Goal: Information Seeking & Learning: Learn about a topic

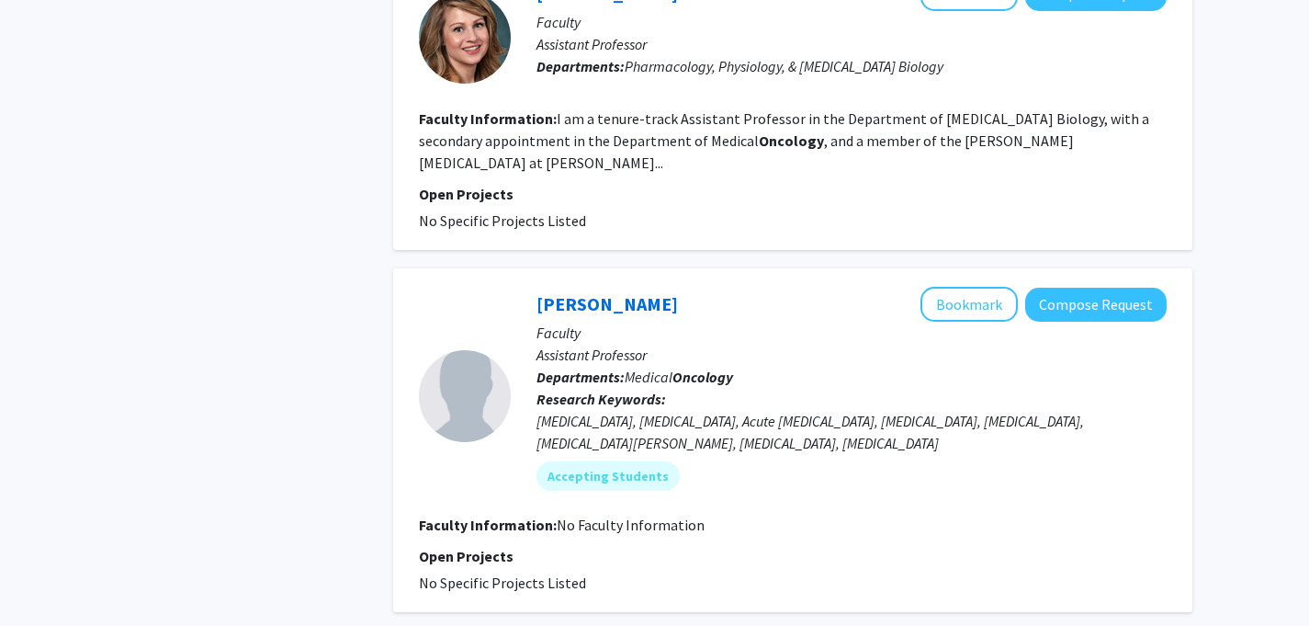
scroll to position [2872, 0]
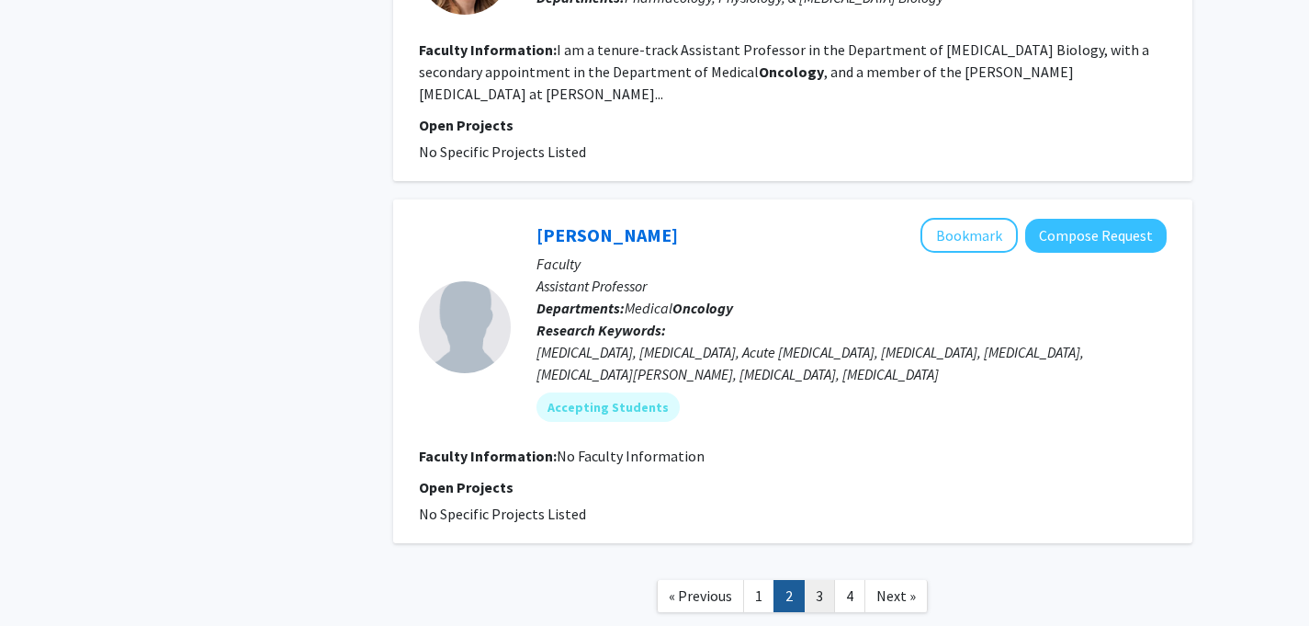
click at [819, 580] on link "3" at bounding box center [819, 596] width 31 height 32
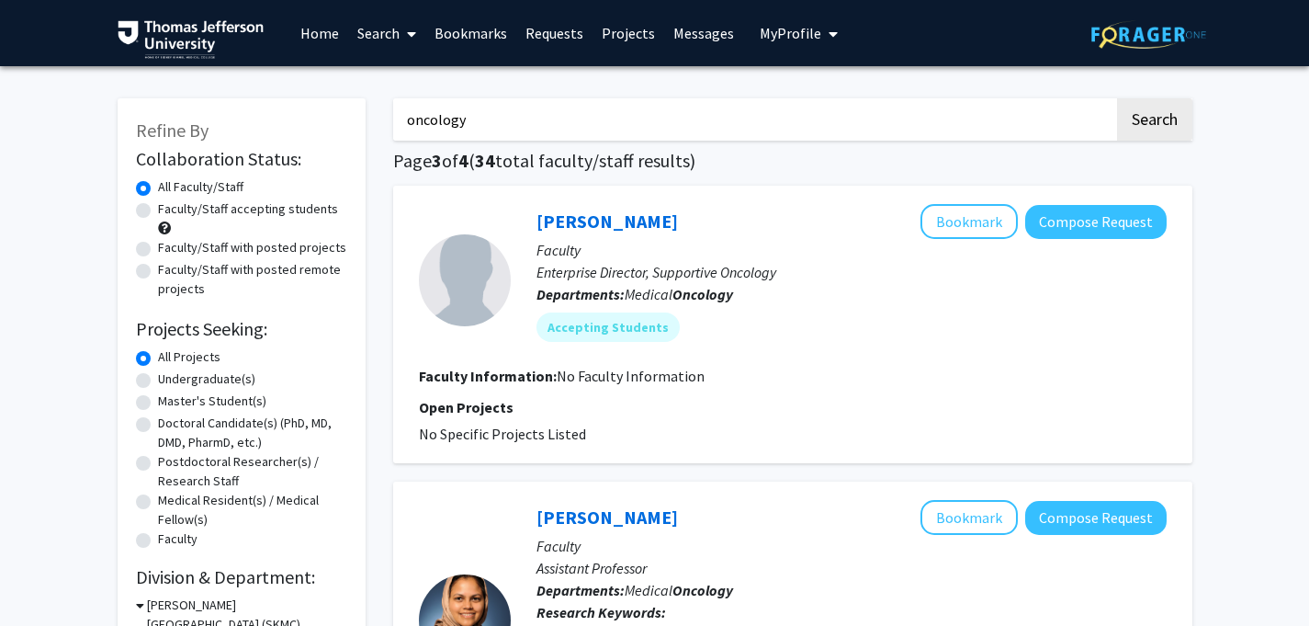
drag, startPoint x: 527, startPoint y: 221, endPoint x: 664, endPoint y: 221, distance: 136.9
click at [665, 221] on div "[PERSON_NAME] Bookmark Compose Request Faculty Enterprise Director, Supportive …" at bounding box center [839, 280] width 656 height 152
copy link "[PERSON_NAME]"
drag, startPoint x: 487, startPoint y: 120, endPoint x: 274, endPoint y: 118, distance: 213.2
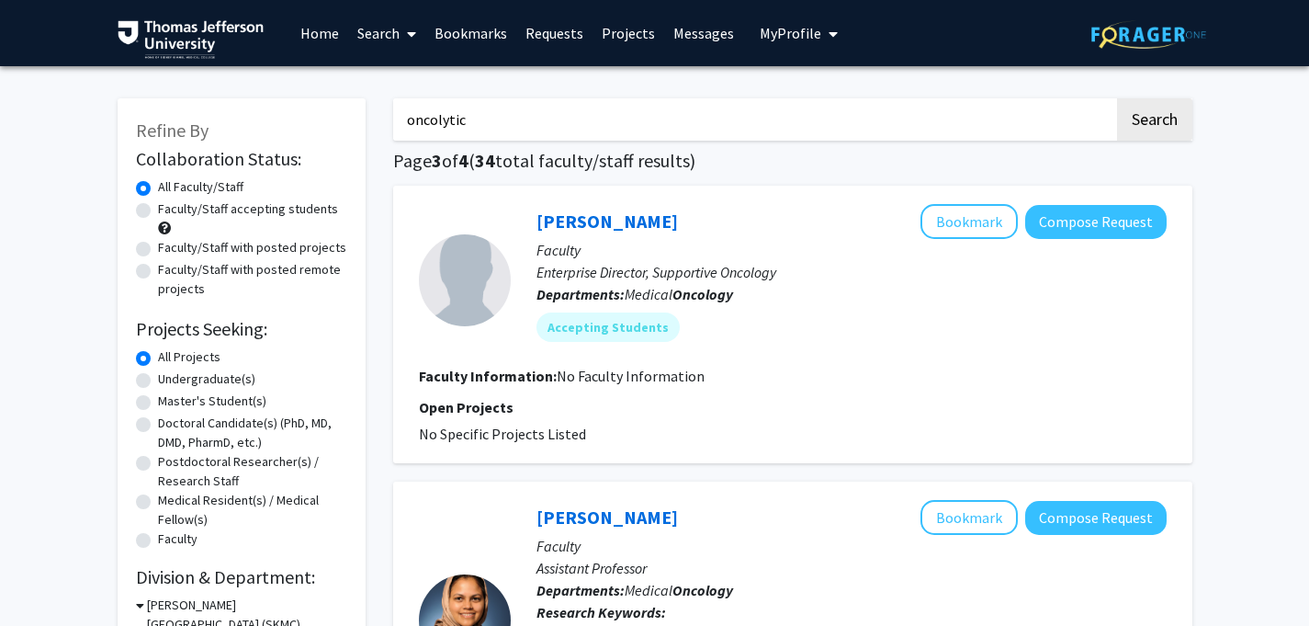
click at [1117, 98] on button "Search" at bounding box center [1154, 119] width 75 height 42
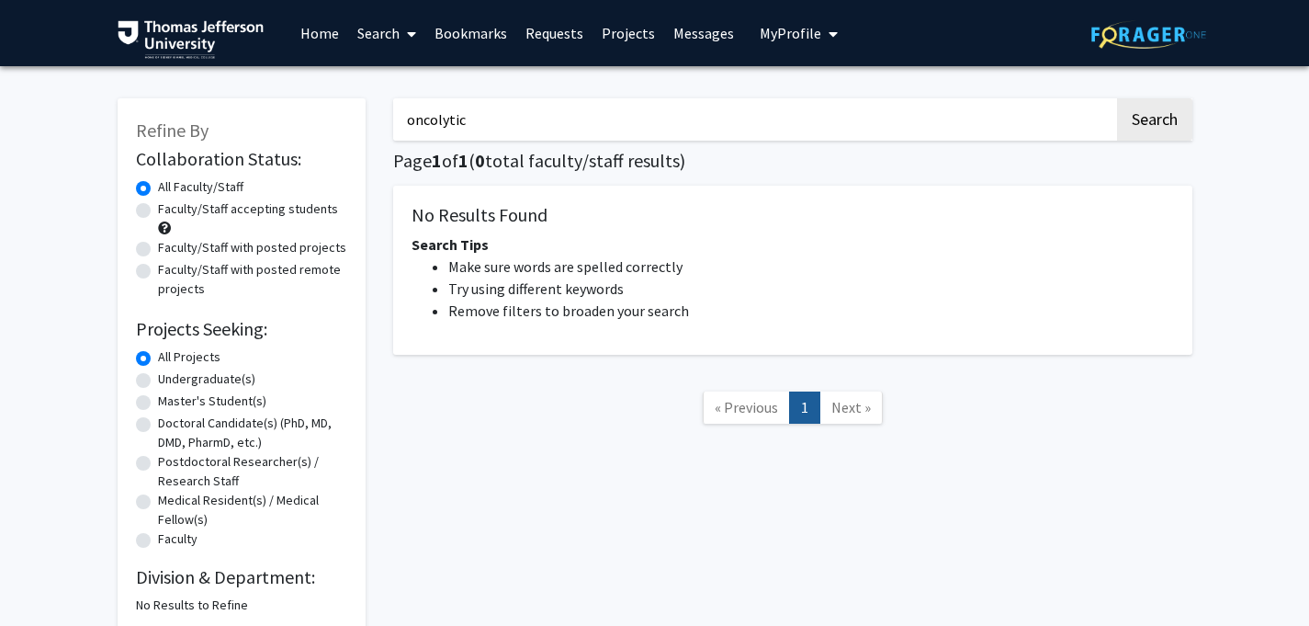
type input "oncology"
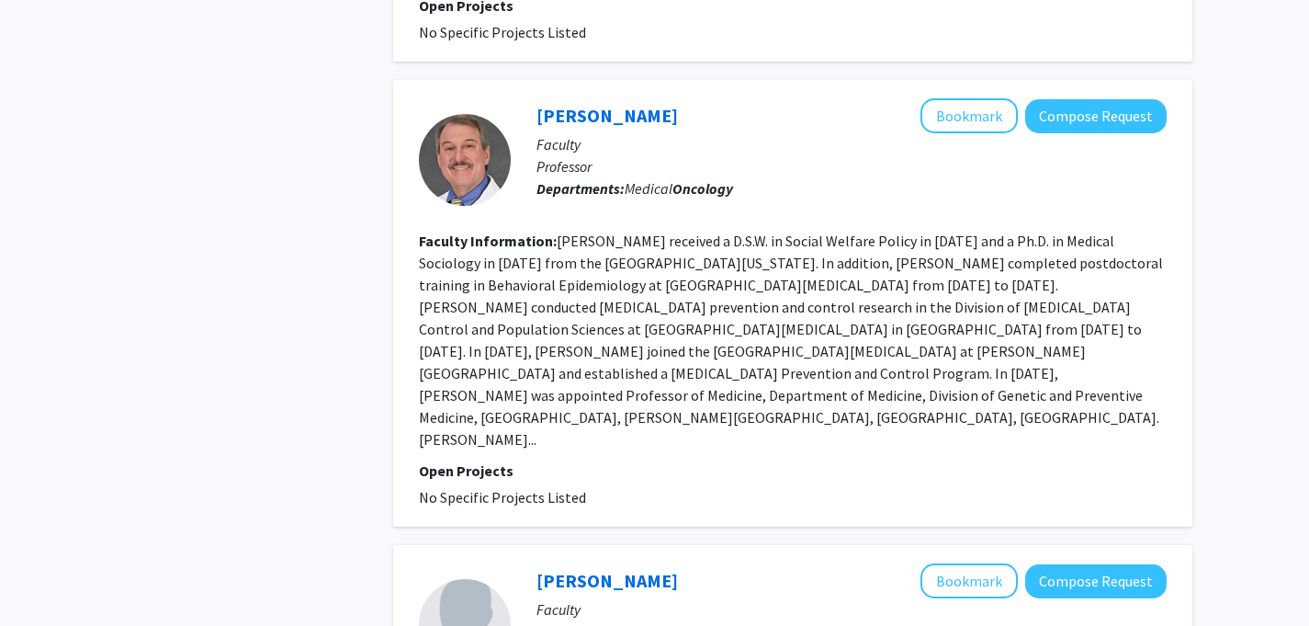
scroll to position [3225, 0]
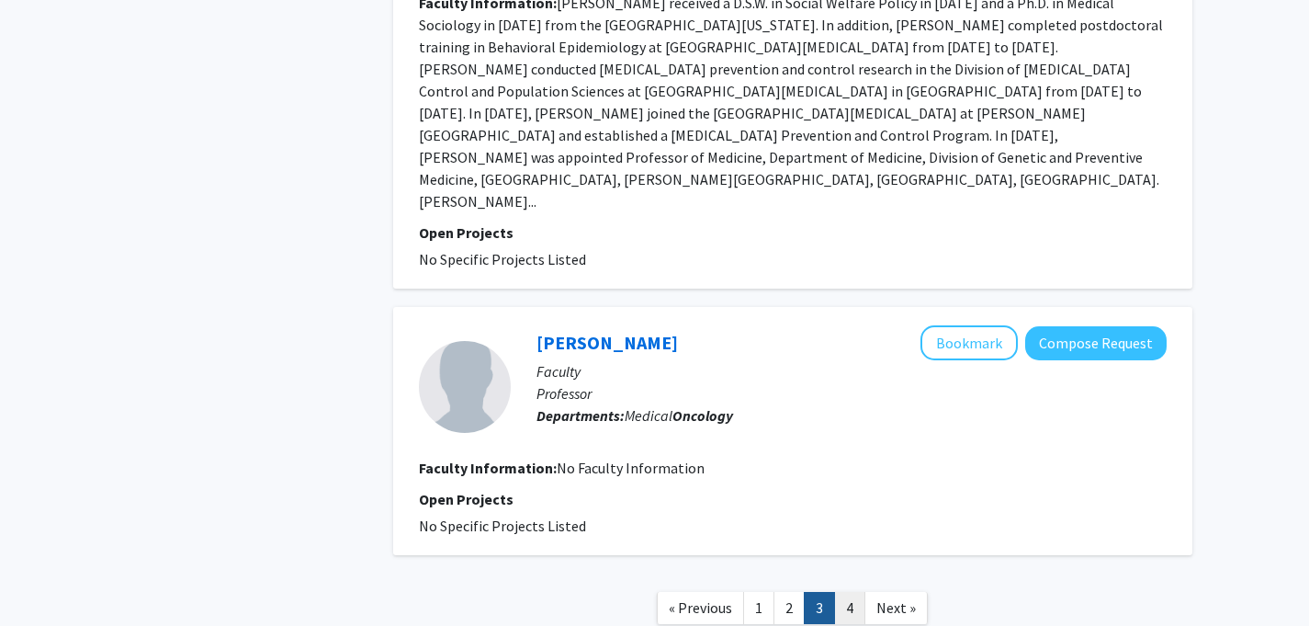
click at [844, 592] on link "4" at bounding box center [849, 608] width 31 height 32
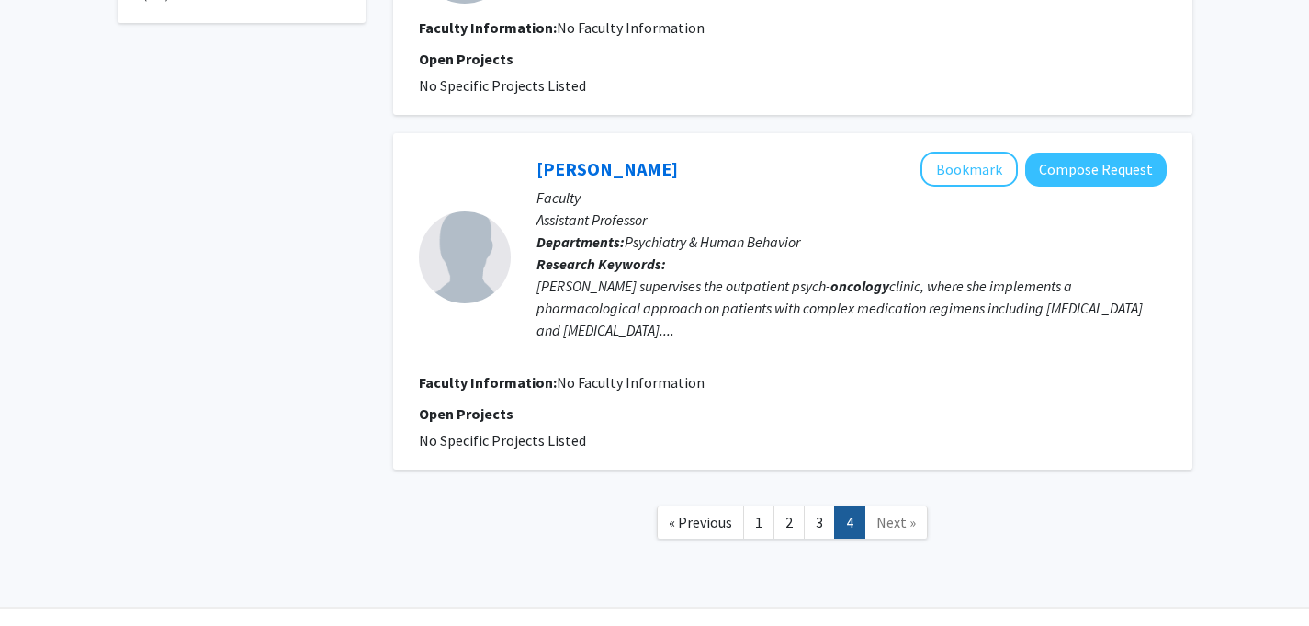
scroll to position [899, 0]
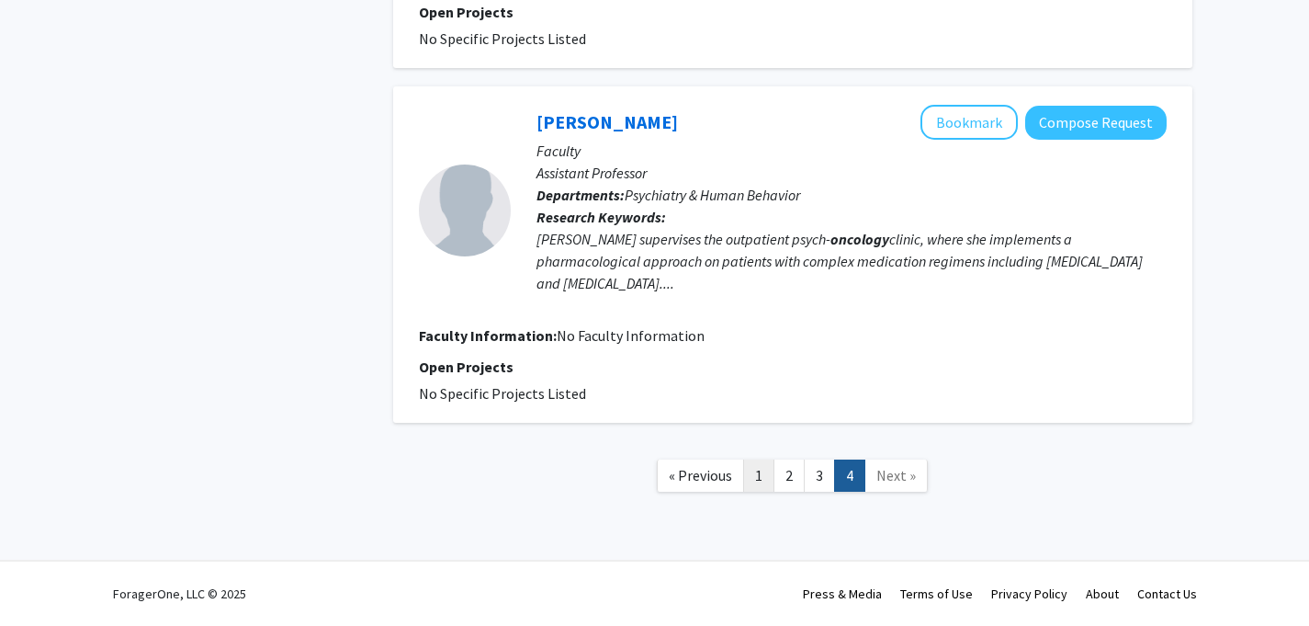
click at [763, 481] on link "1" at bounding box center [758, 475] width 31 height 32
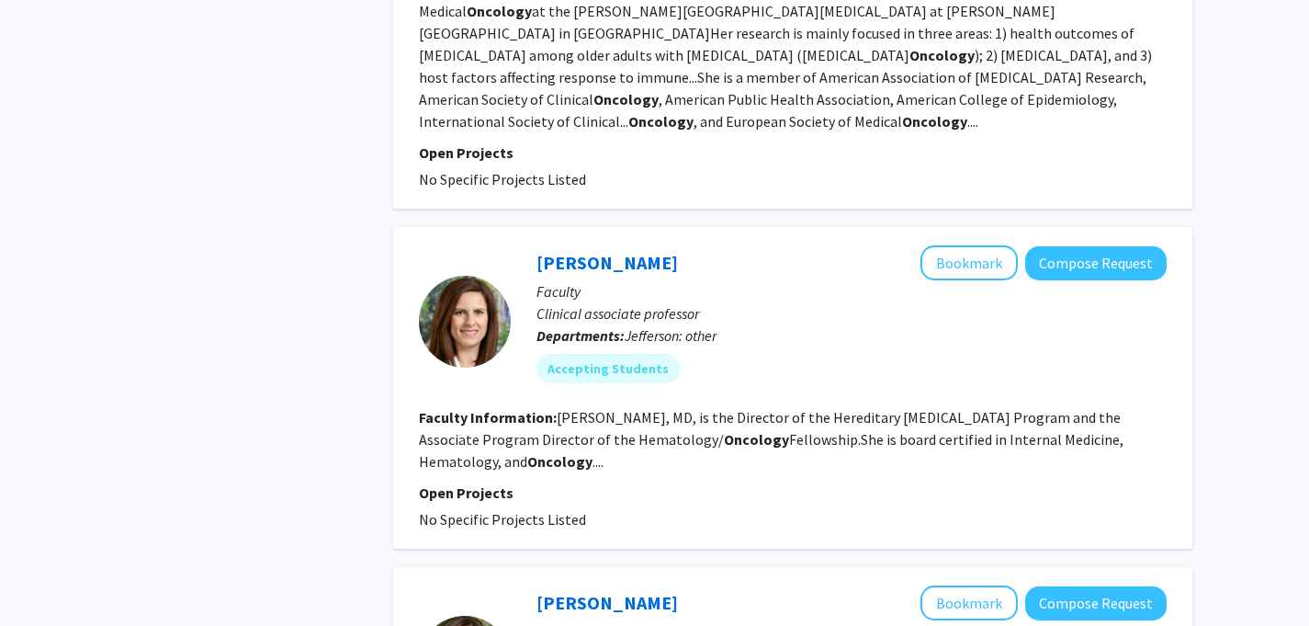
scroll to position [1117, 0]
click at [596, 252] on link "[PERSON_NAME]" at bounding box center [608, 263] width 142 height 23
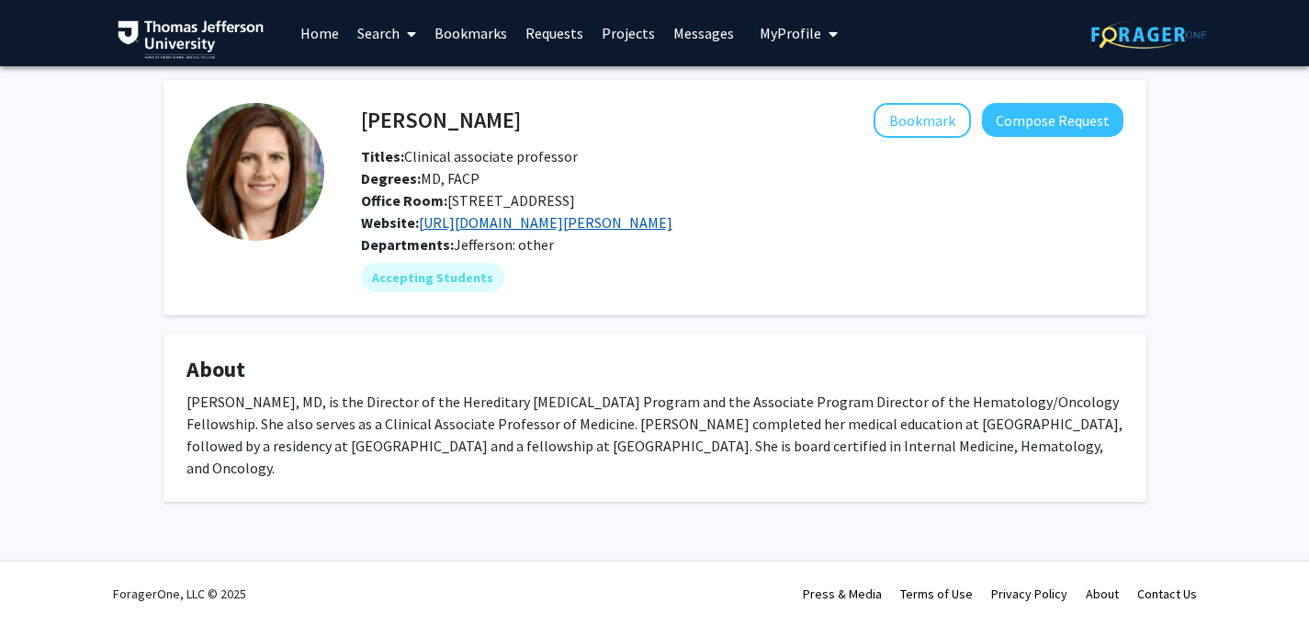
click at [582, 232] on link "[URL][DOMAIN_NAME][PERSON_NAME]" at bounding box center [546, 222] width 254 height 18
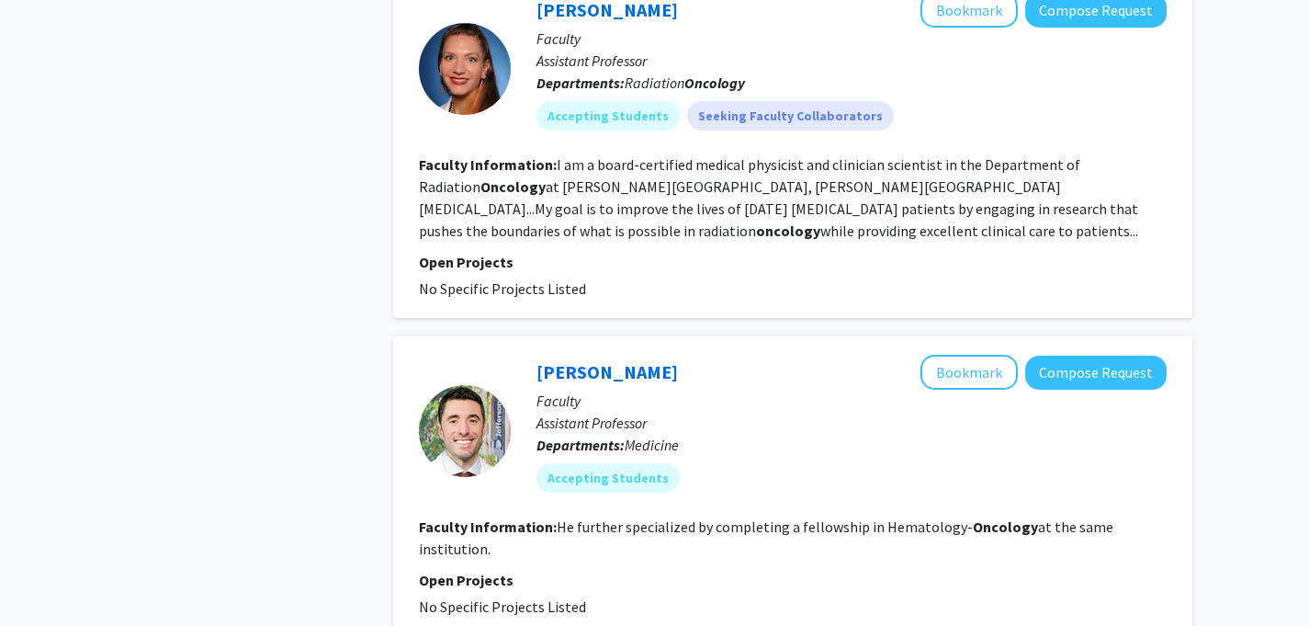
scroll to position [2053, 0]
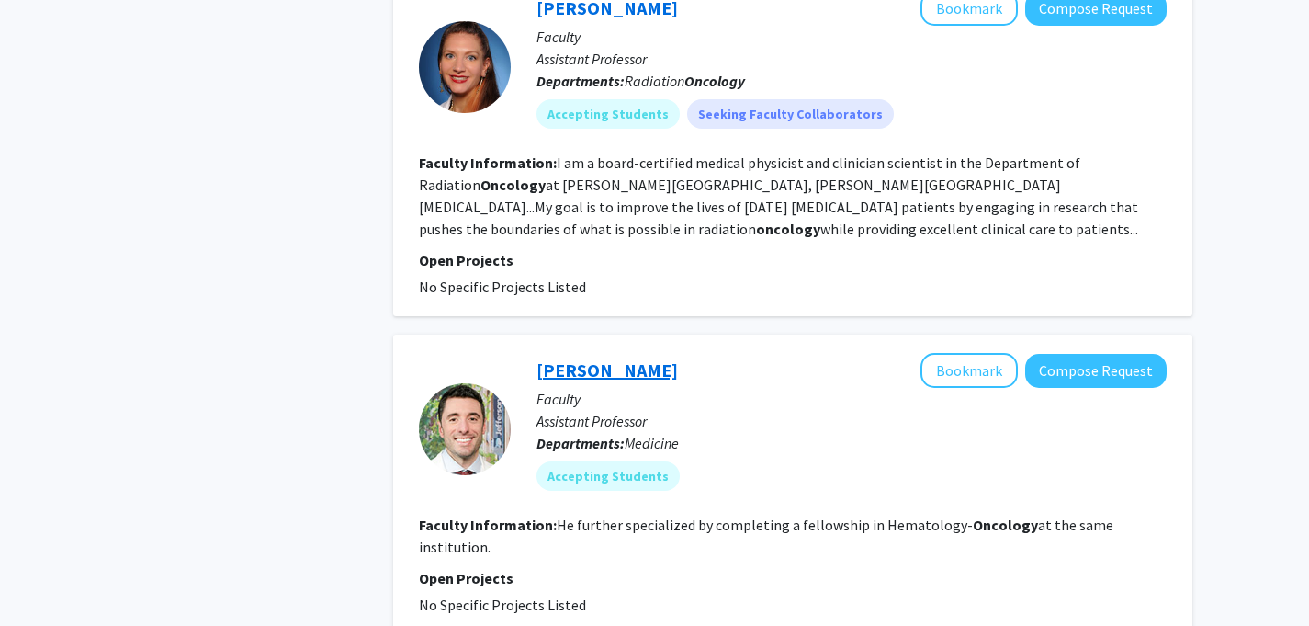
click at [609, 358] on link "[PERSON_NAME]" at bounding box center [608, 369] width 142 height 23
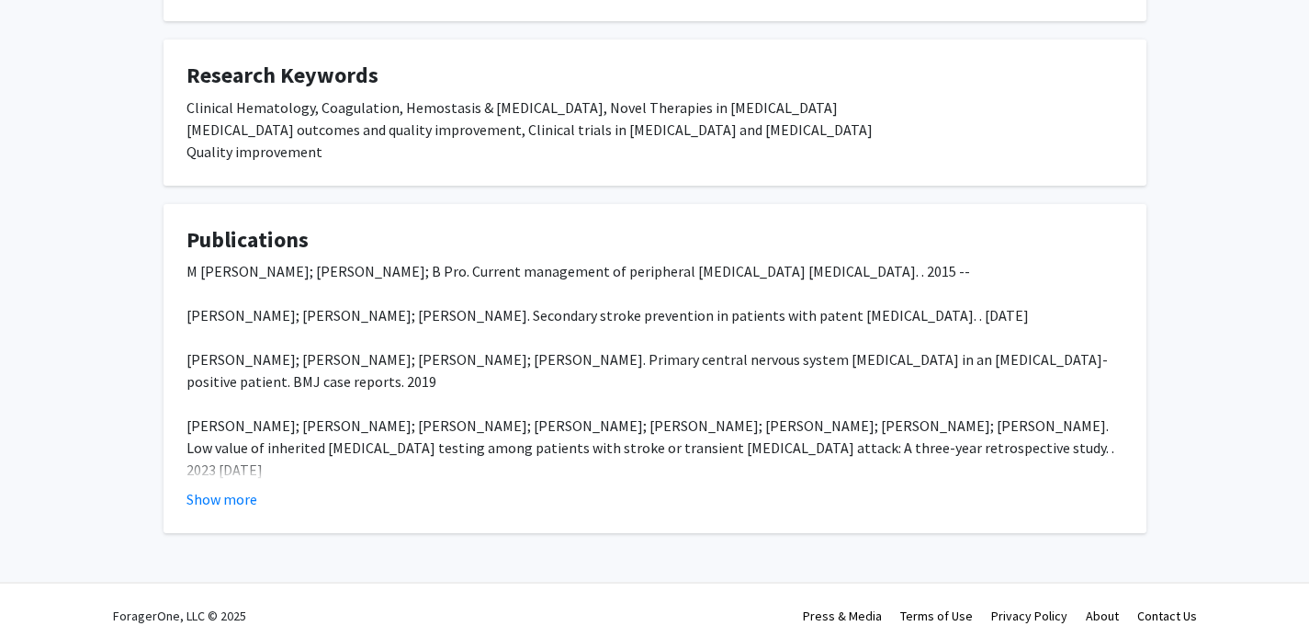
scroll to position [482, 0]
click at [210, 494] on button "Show more" at bounding box center [222, 498] width 71 height 22
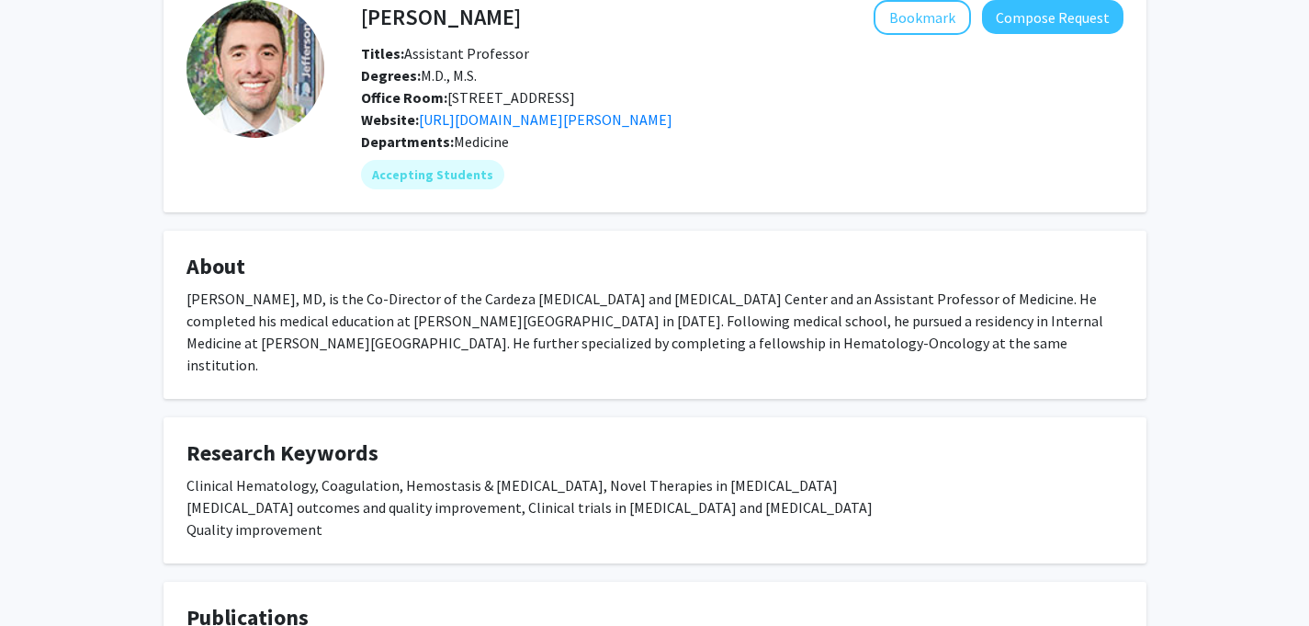
scroll to position [34, 0]
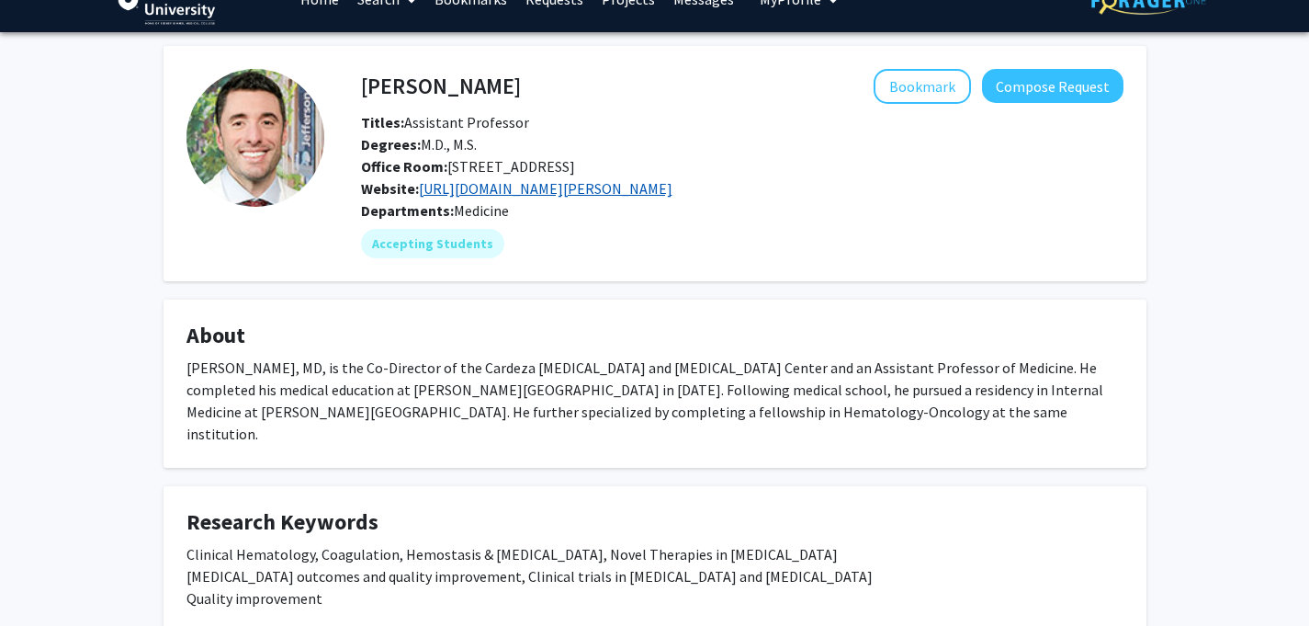
click at [467, 198] on link "[URL][DOMAIN_NAME][PERSON_NAME]" at bounding box center [546, 188] width 254 height 18
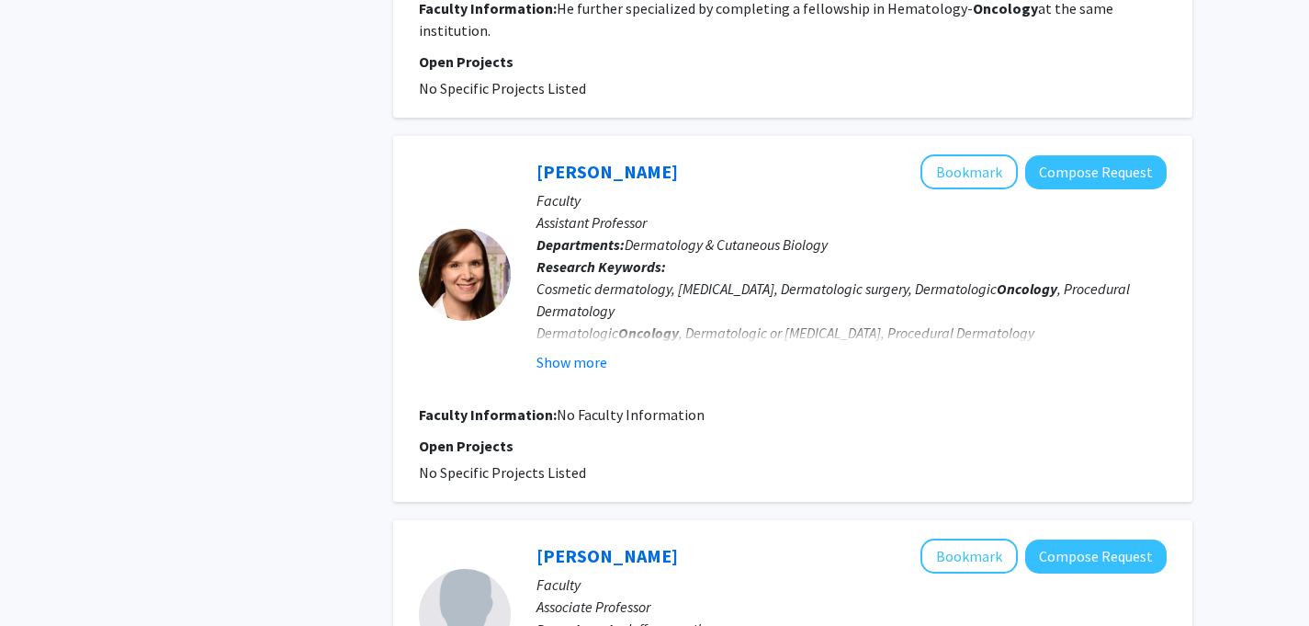
scroll to position [2555, 0]
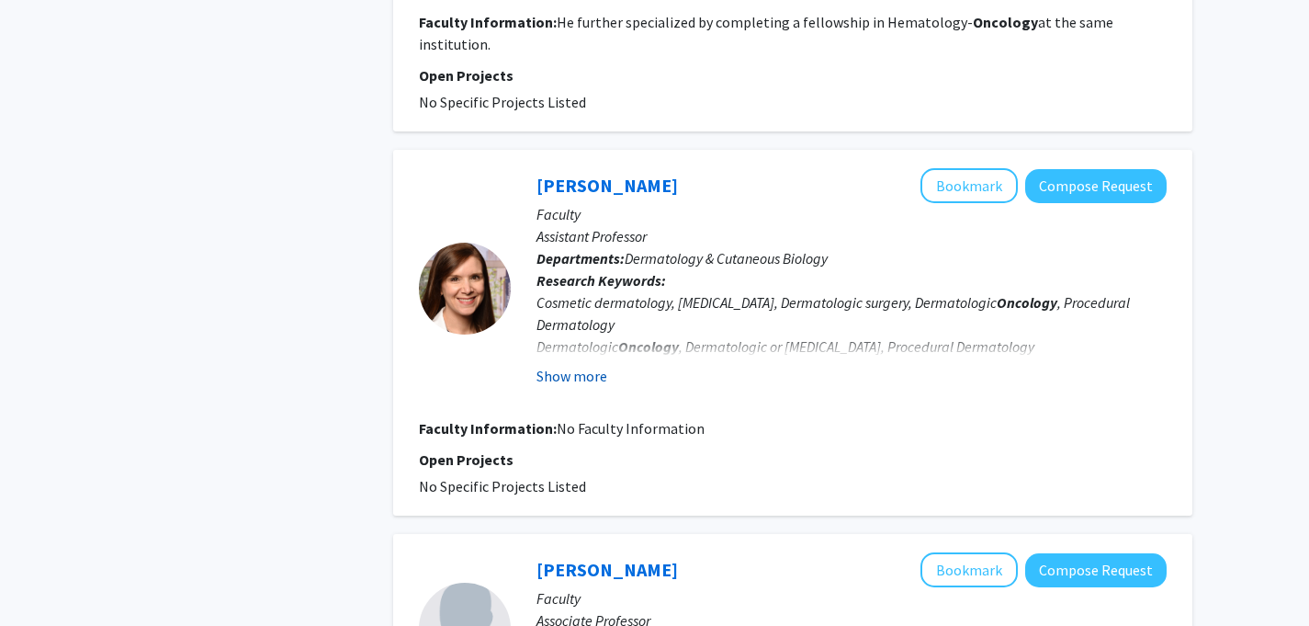
click at [568, 365] on button "Show more" at bounding box center [572, 376] width 71 height 22
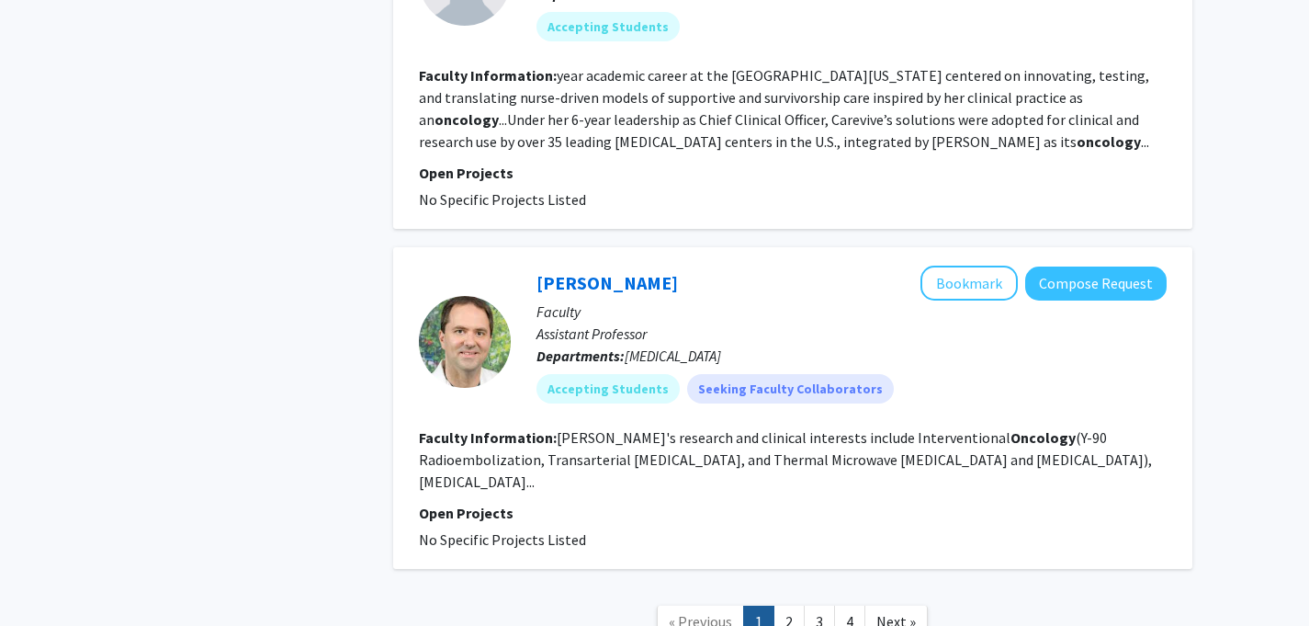
scroll to position [3262, 0]
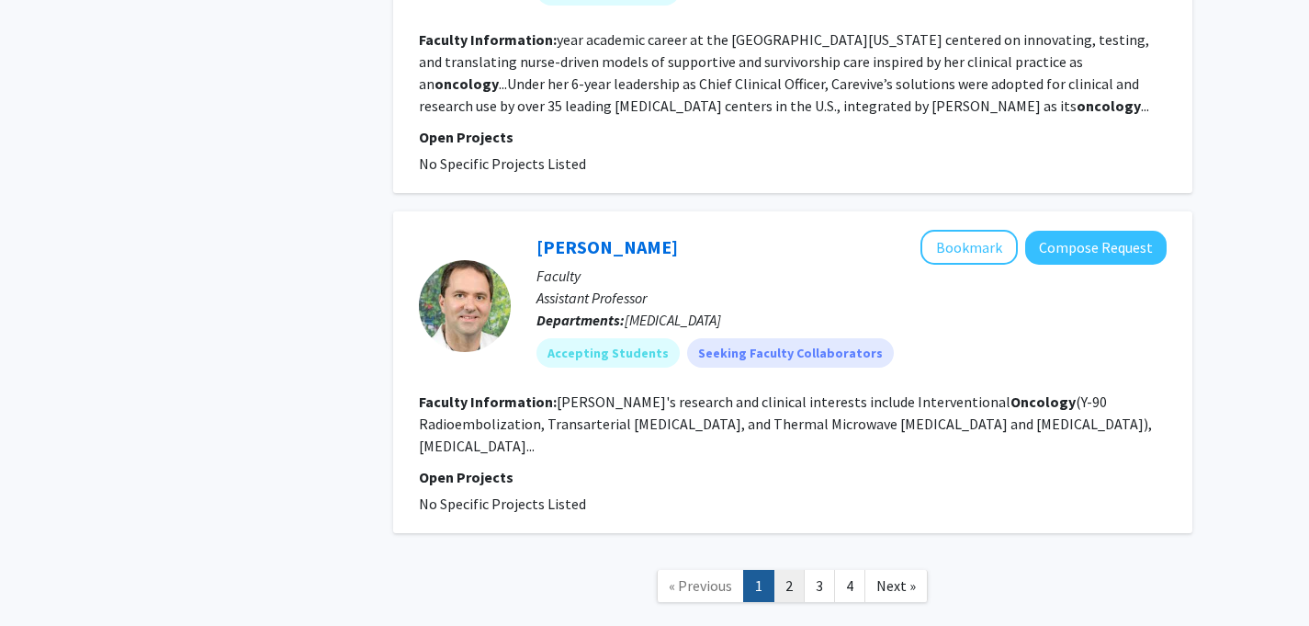
click at [786, 570] on link "2" at bounding box center [789, 586] width 31 height 32
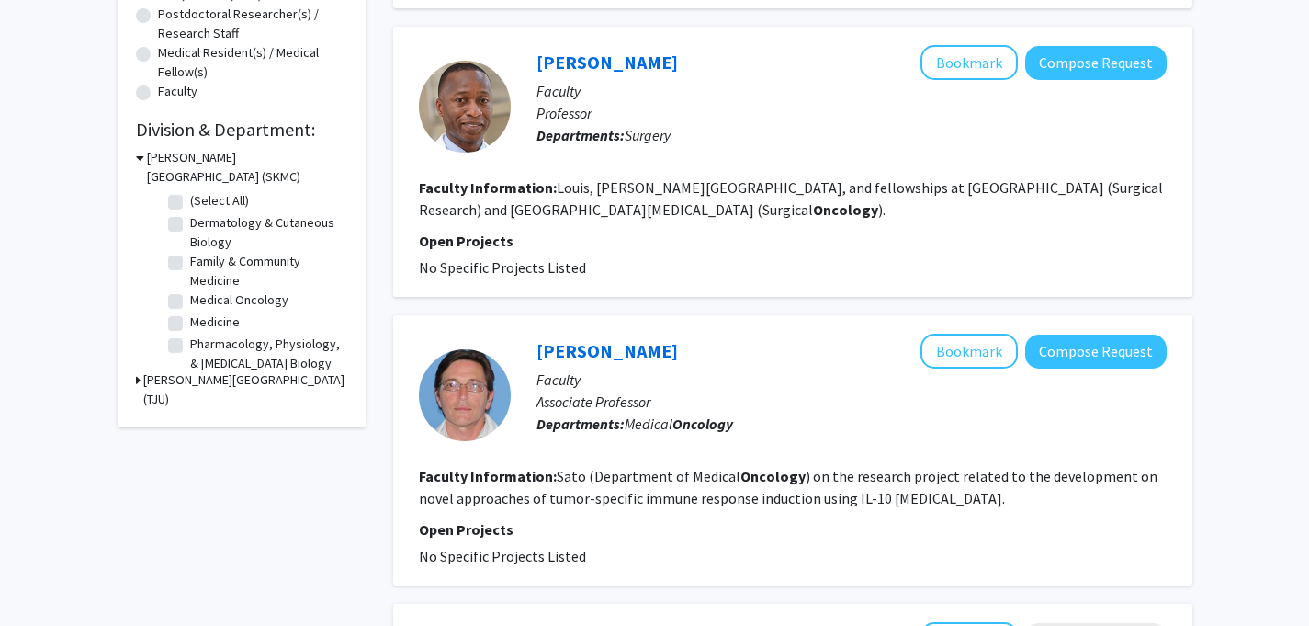
scroll to position [453, 0]
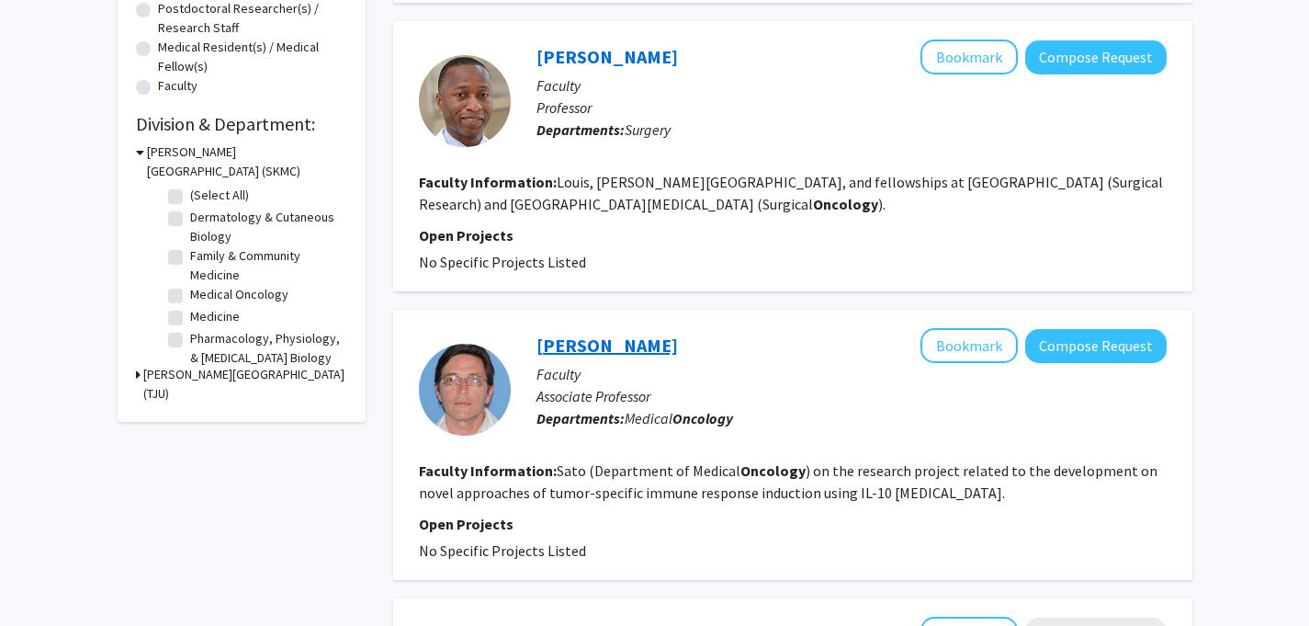
click at [606, 353] on link "[PERSON_NAME]" at bounding box center [608, 345] width 142 height 23
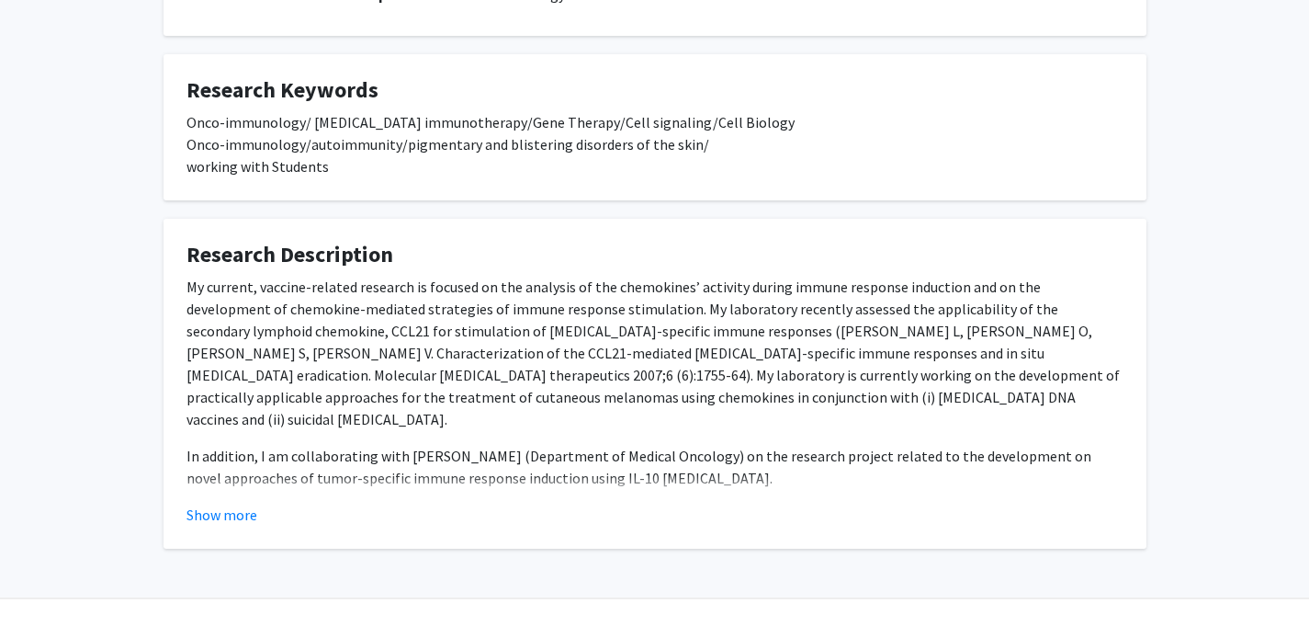
scroll to position [247, 0]
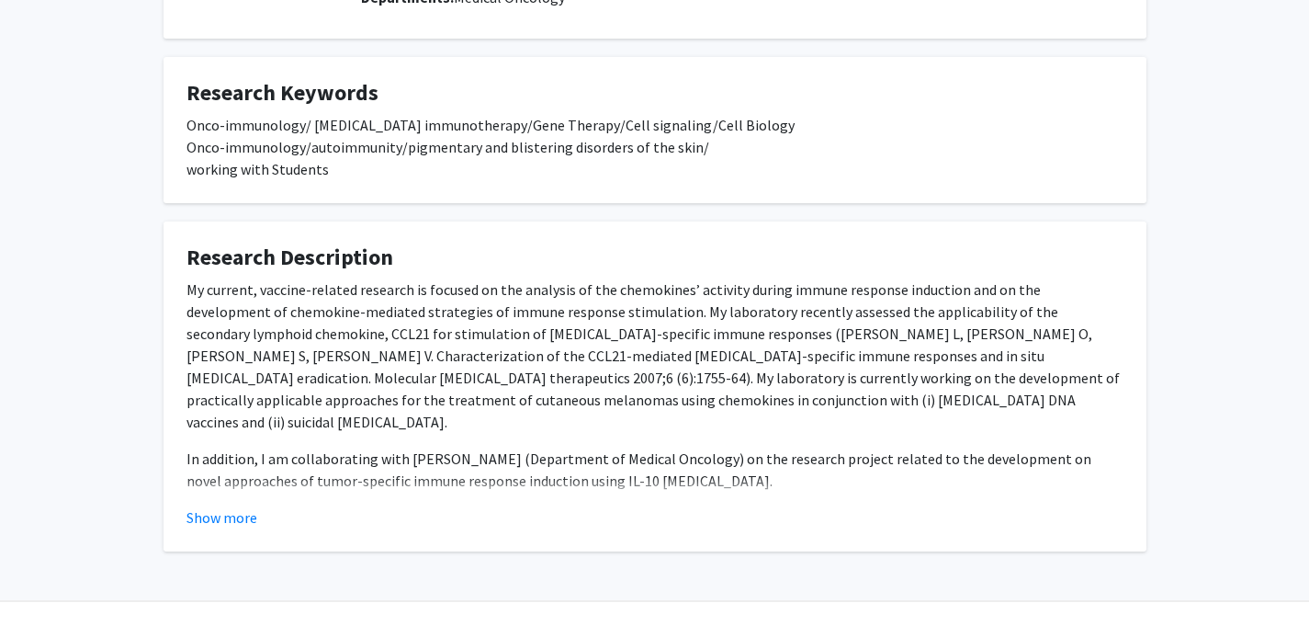
click at [204, 539] on fg-card "Research Description My current, vaccine-related research is focused on the ana…" at bounding box center [655, 386] width 983 height 330
click at [209, 527] on button "Show more" at bounding box center [222, 517] width 71 height 22
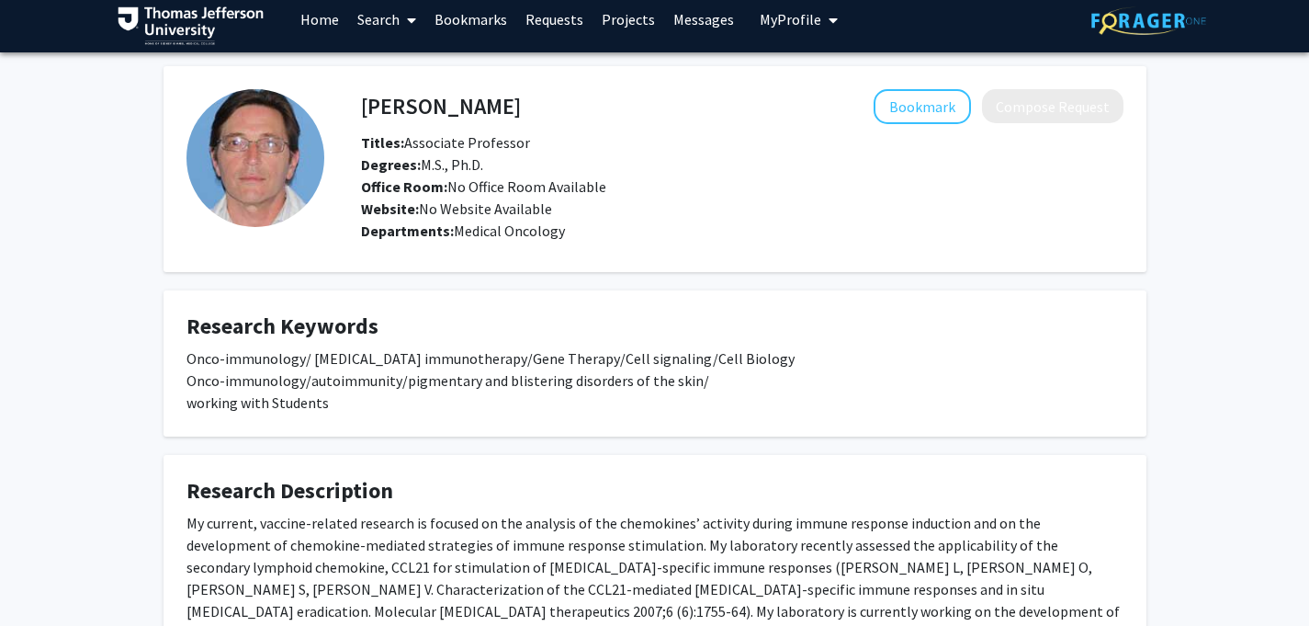
scroll to position [17, 0]
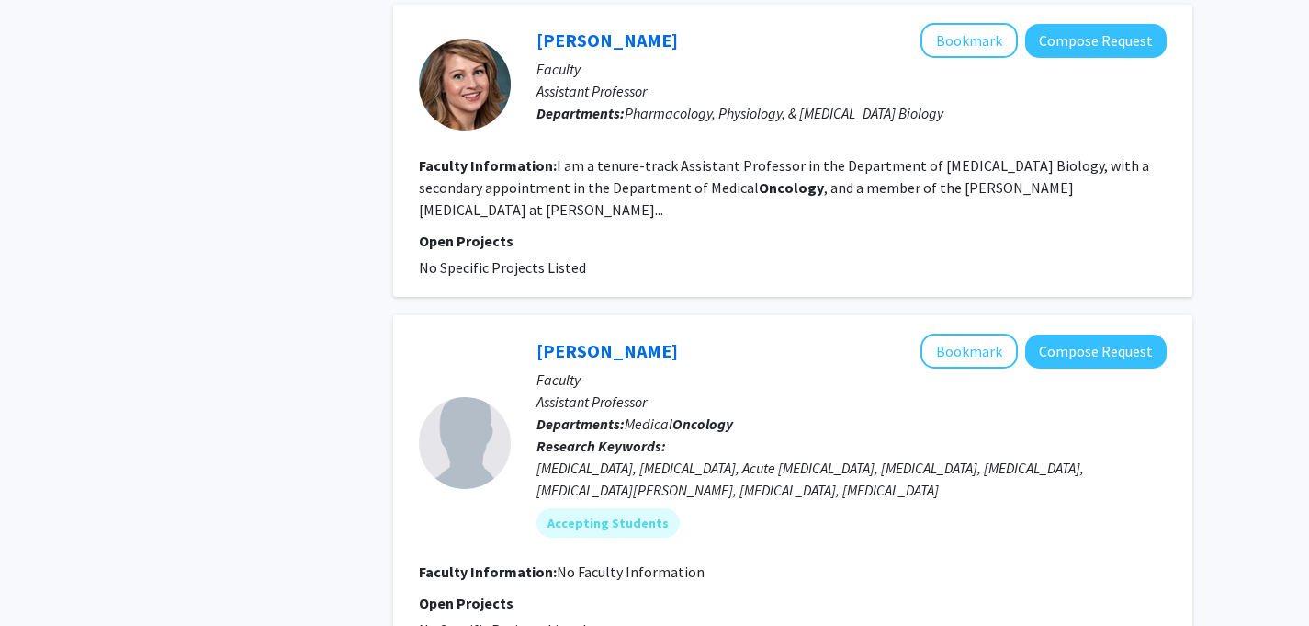
scroll to position [2760, 0]
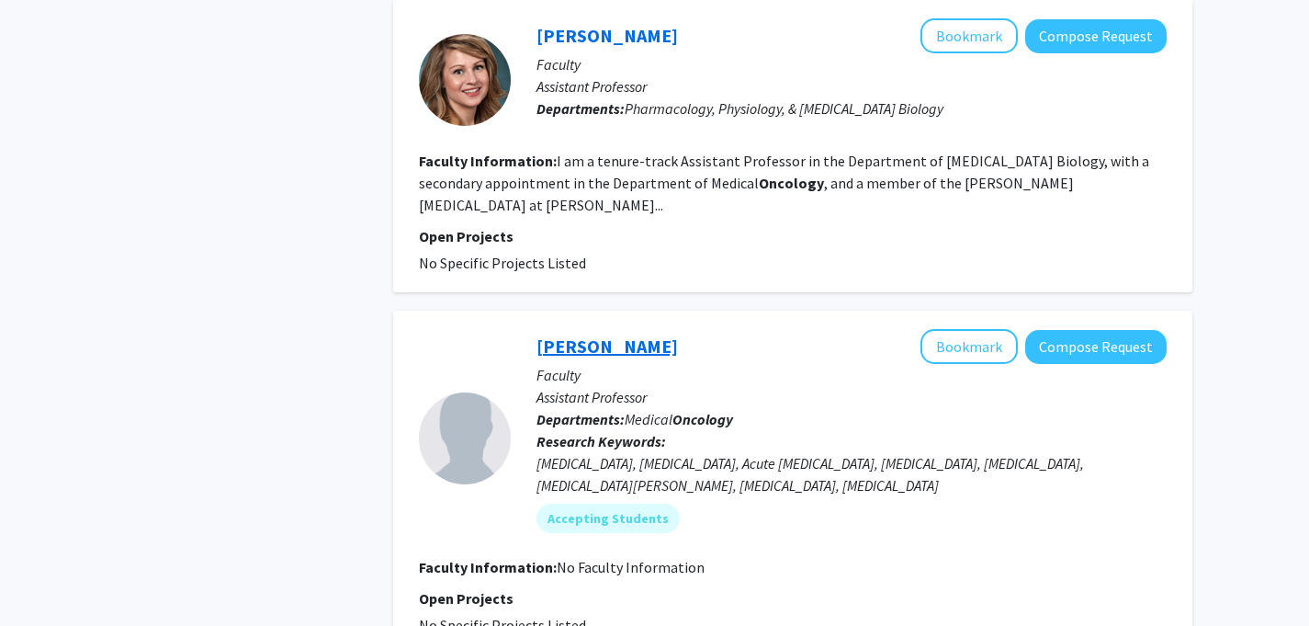
click at [613, 334] on link "[PERSON_NAME]" at bounding box center [608, 345] width 142 height 23
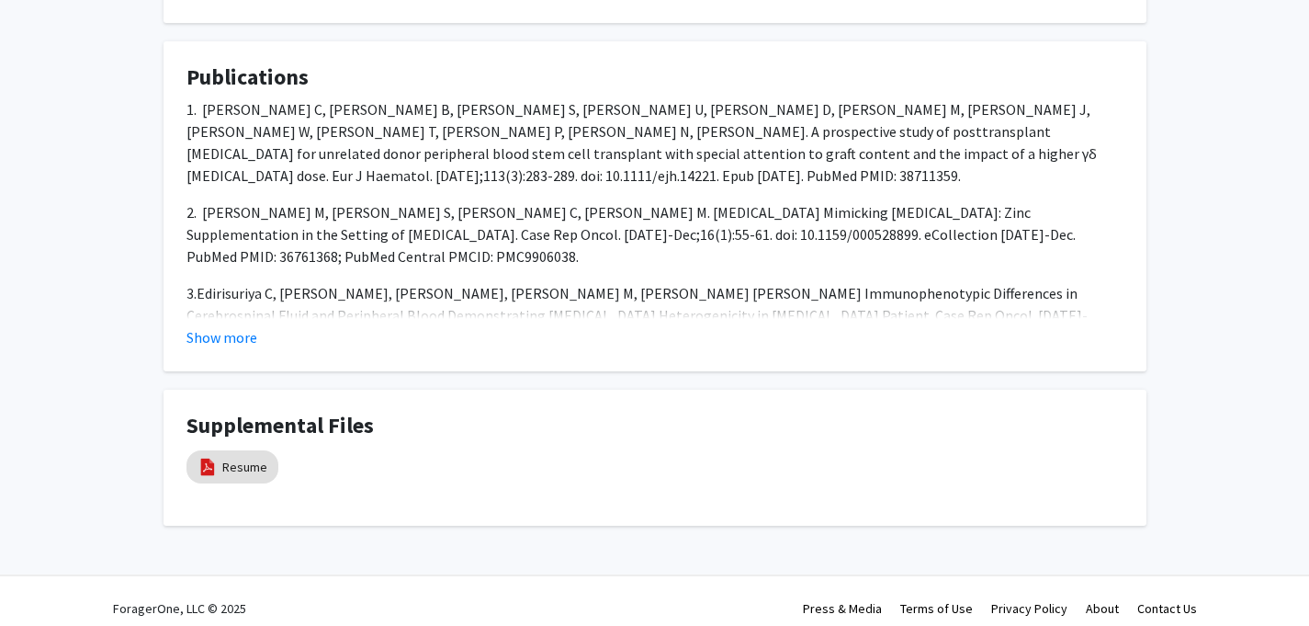
scroll to position [451, 0]
click at [232, 470] on link "Resume" at bounding box center [244, 465] width 45 height 19
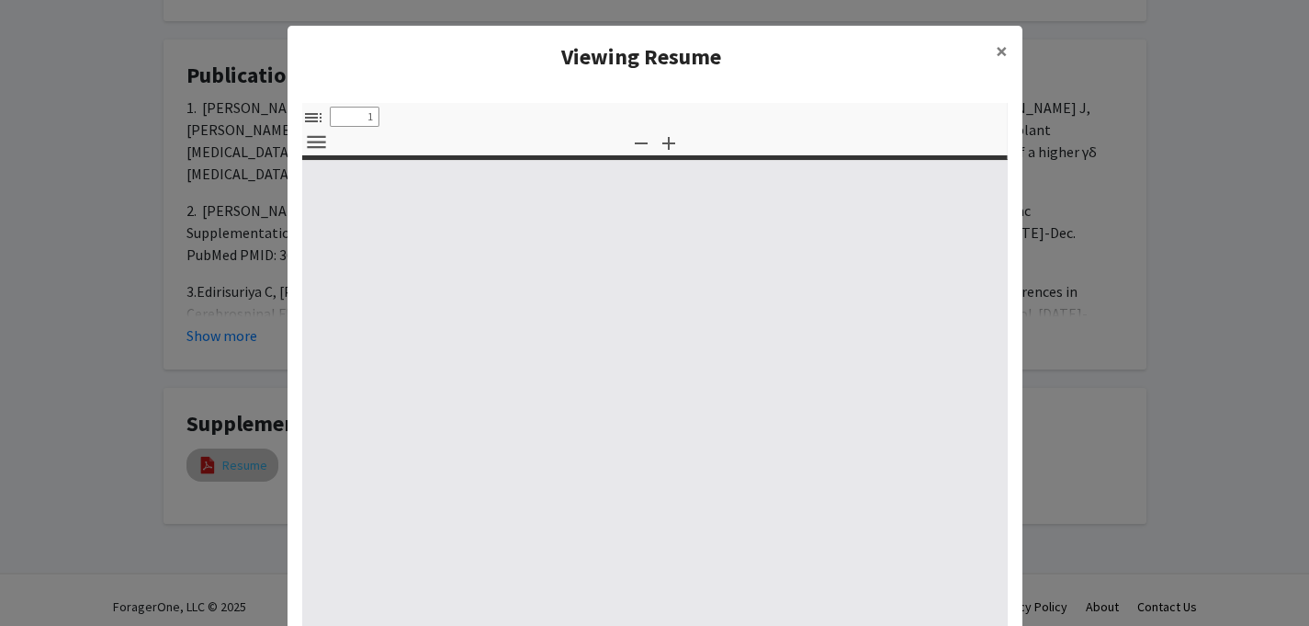
select select "custom"
type input "0"
select select "custom"
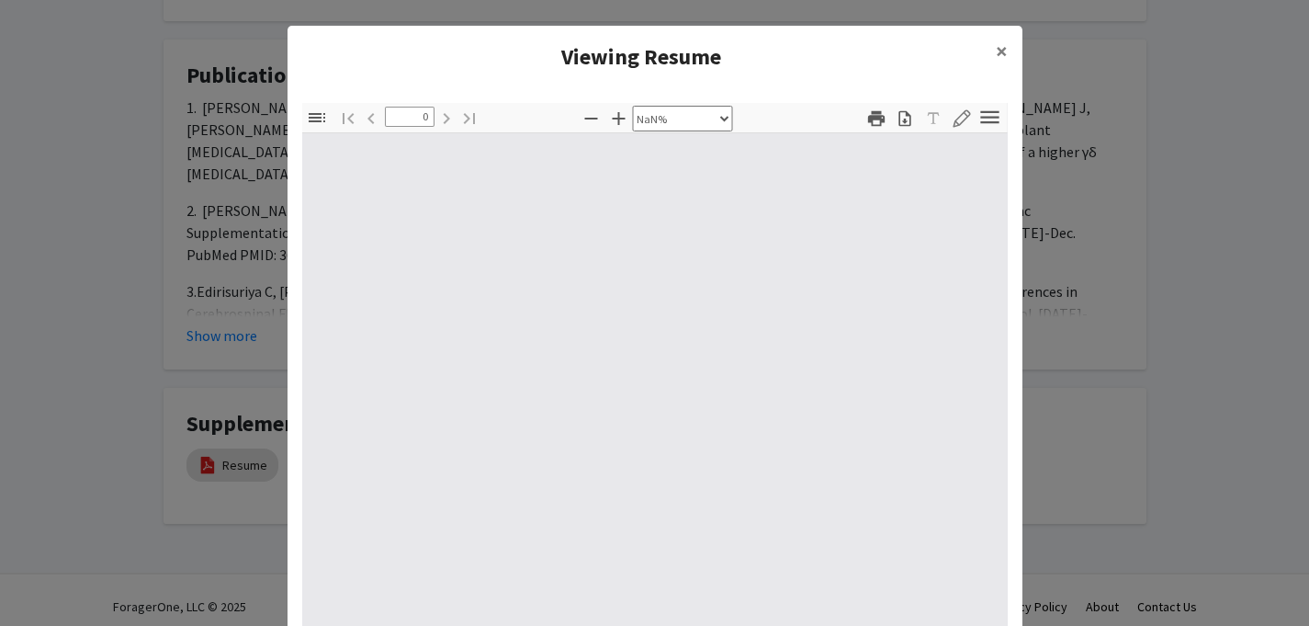
type input "1"
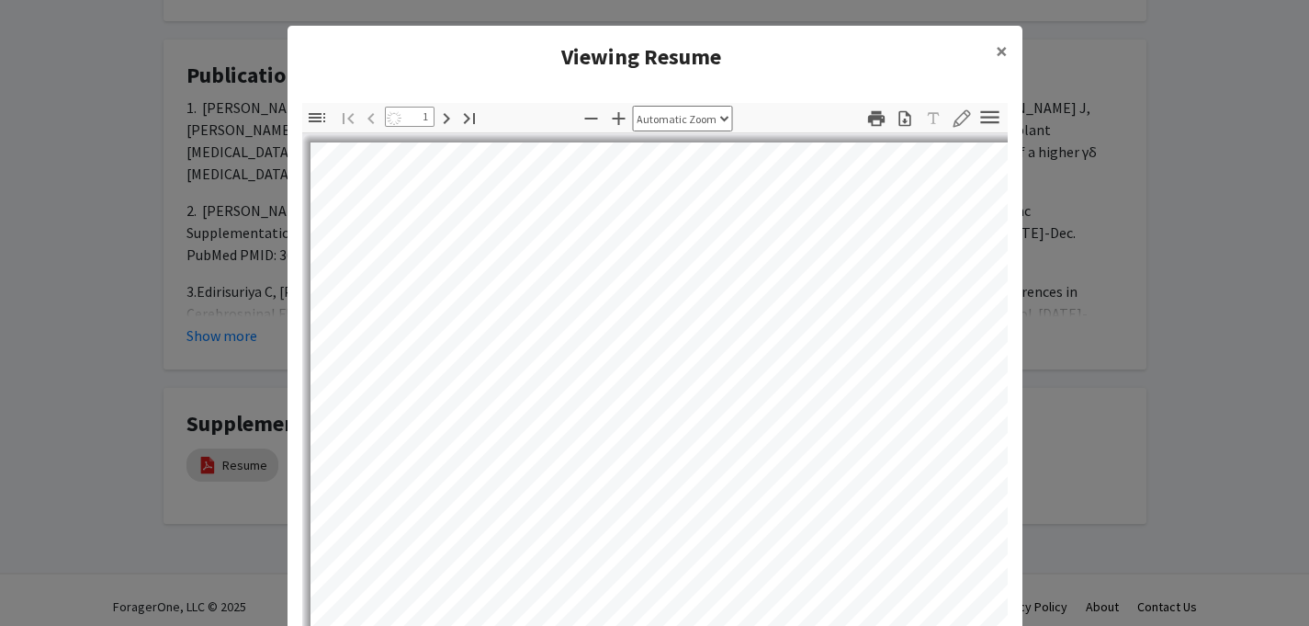
select select "auto"
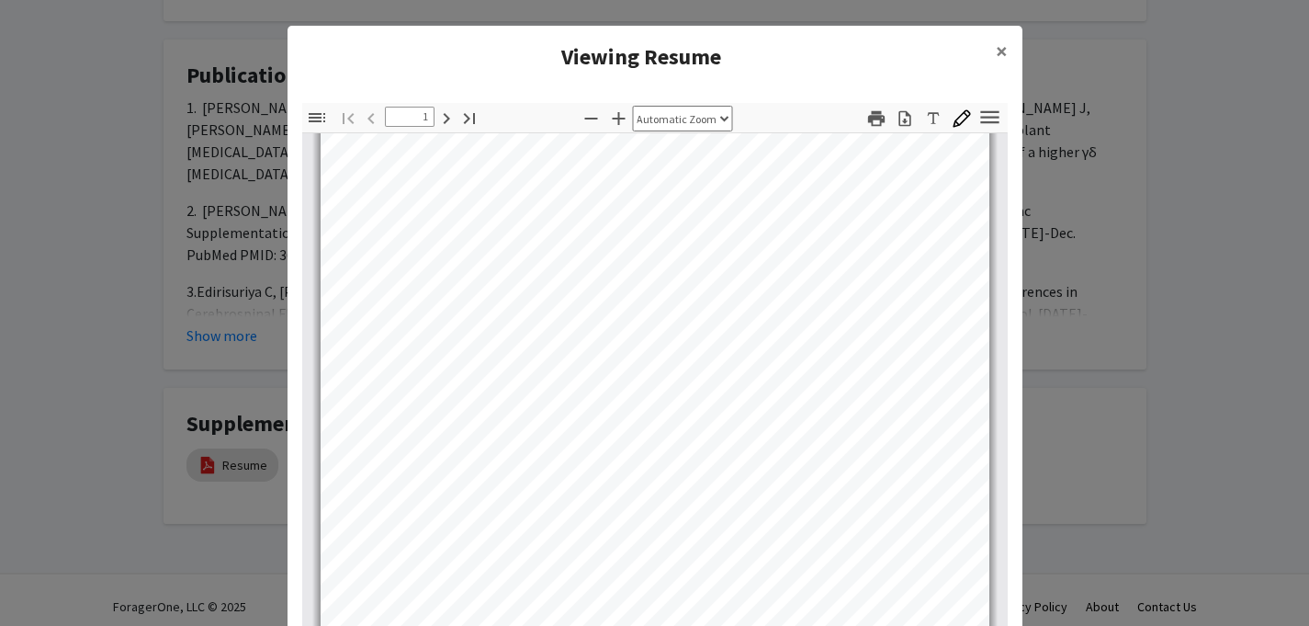
scroll to position [347, 0]
click at [1000, 61] on span "×" at bounding box center [1002, 51] width 12 height 28
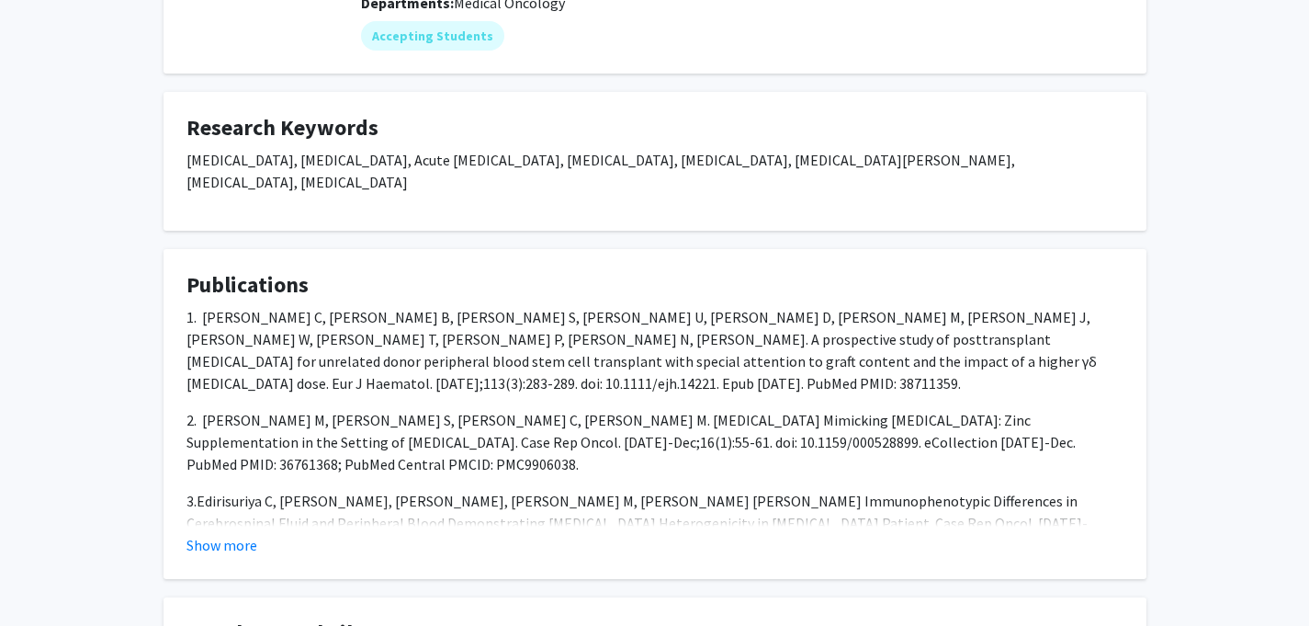
scroll to position [0, 0]
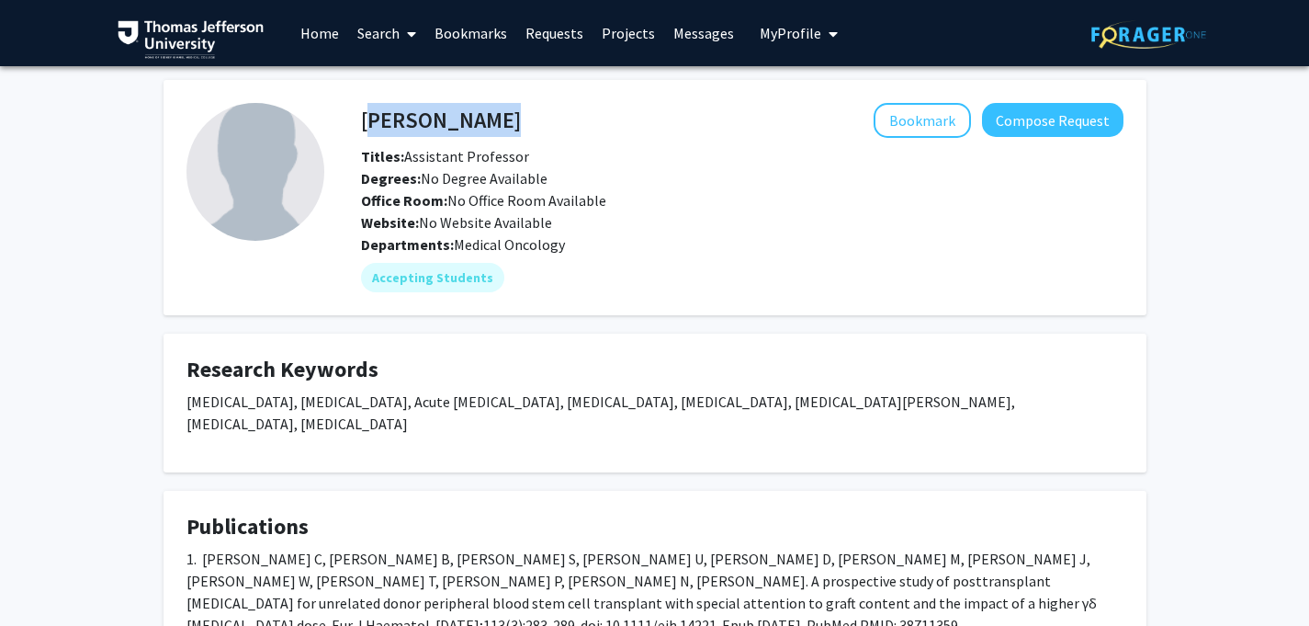
drag, startPoint x: 352, startPoint y: 123, endPoint x: 363, endPoint y: 119, distance: 11.9
click at [363, 119] on div "[PERSON_NAME] Bookmark Compose Request" at bounding box center [742, 120] width 790 height 35
copy h4 "[PERSON_NAME]"
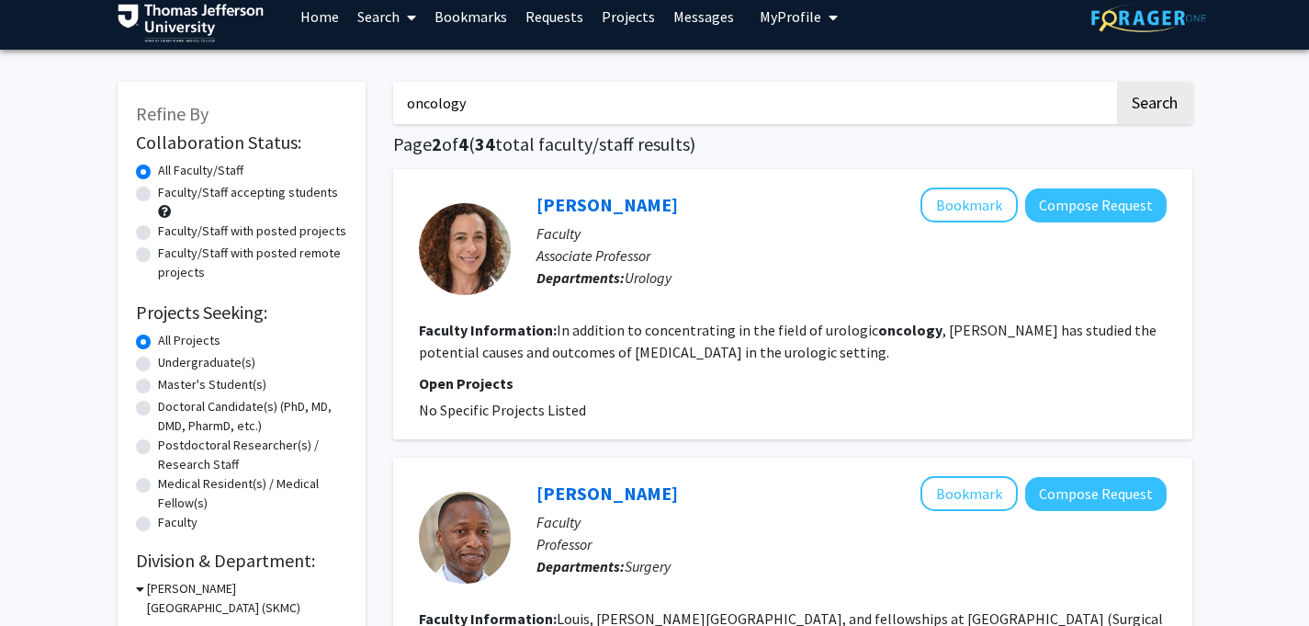
scroll to position [17, 0]
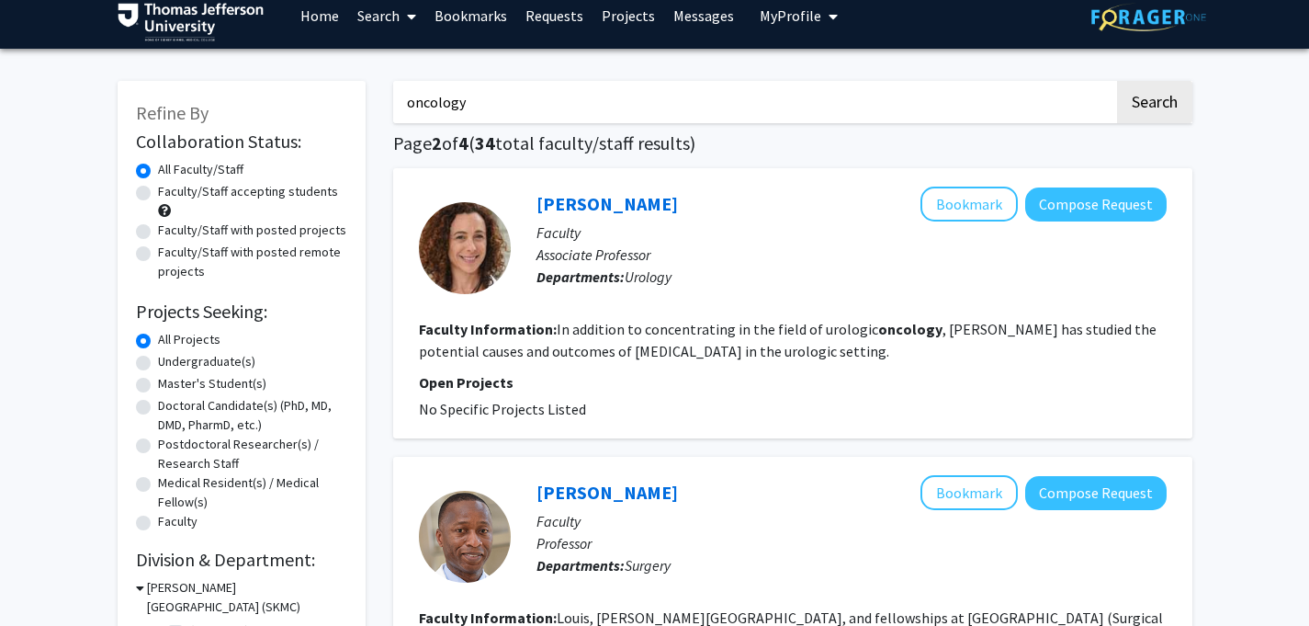
click at [158, 408] on label "Doctoral Candidate(s) (PhD, MD, DMD, PharmD, etc.)" at bounding box center [252, 415] width 189 height 39
click at [158, 408] on input "Doctoral Candidate(s) (PhD, MD, DMD, PharmD, etc.)" at bounding box center [164, 402] width 12 height 12
radio input "true"
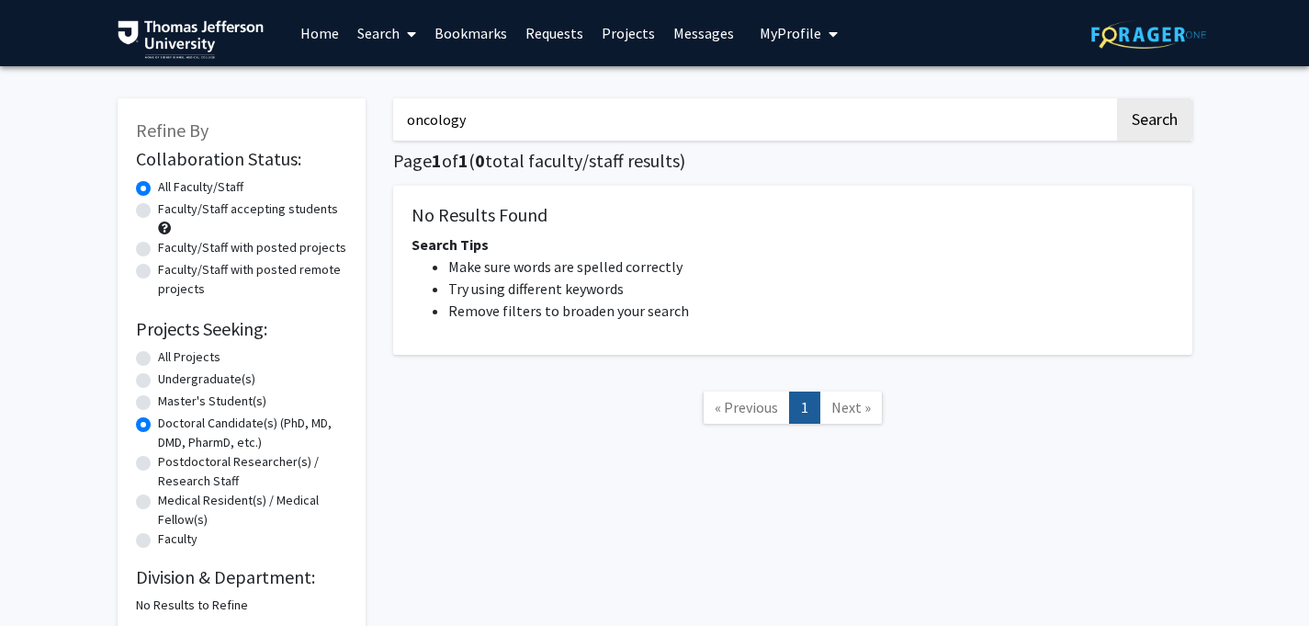
click at [495, 126] on input "oncology" at bounding box center [753, 119] width 721 height 42
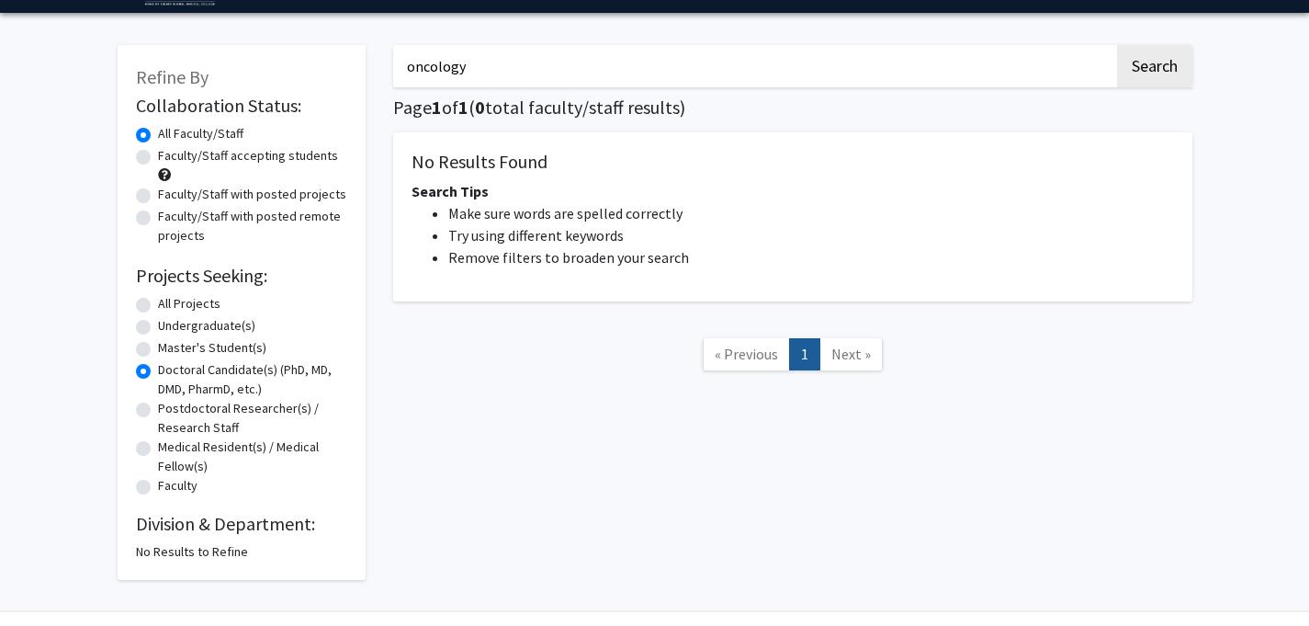
scroll to position [54, 0]
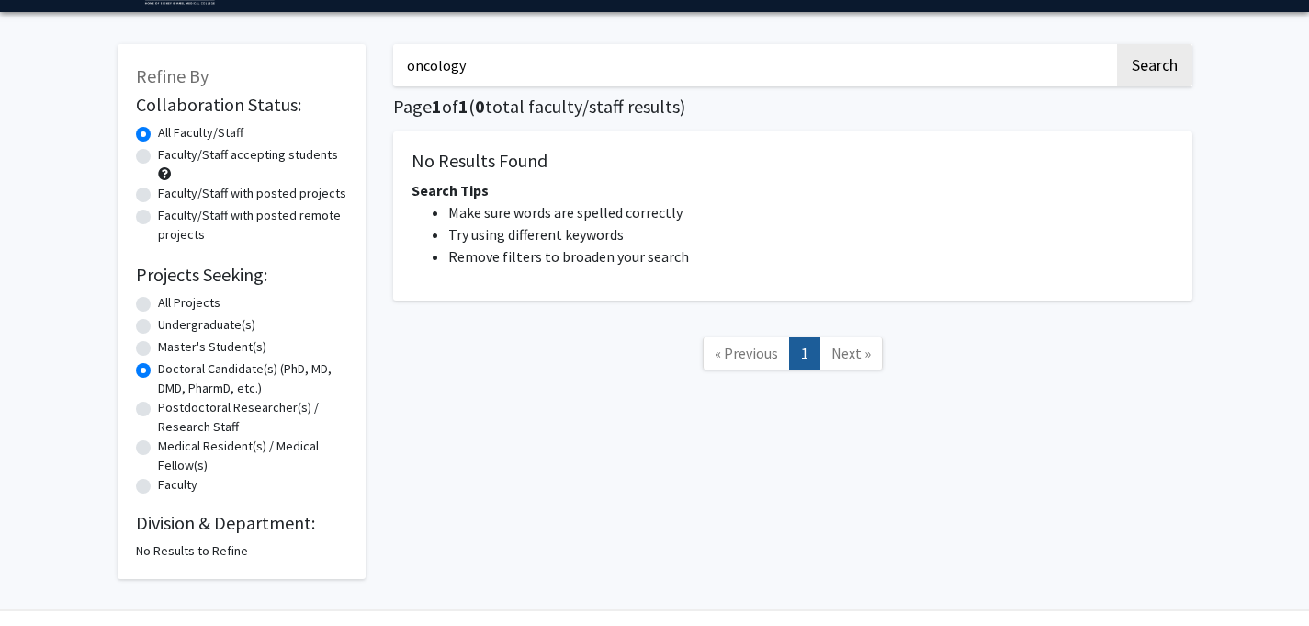
click at [158, 319] on label "Undergraduate(s)" at bounding box center [206, 324] width 97 height 19
click at [158, 319] on input "Undergraduate(s)" at bounding box center [164, 321] width 12 height 12
radio input "true"
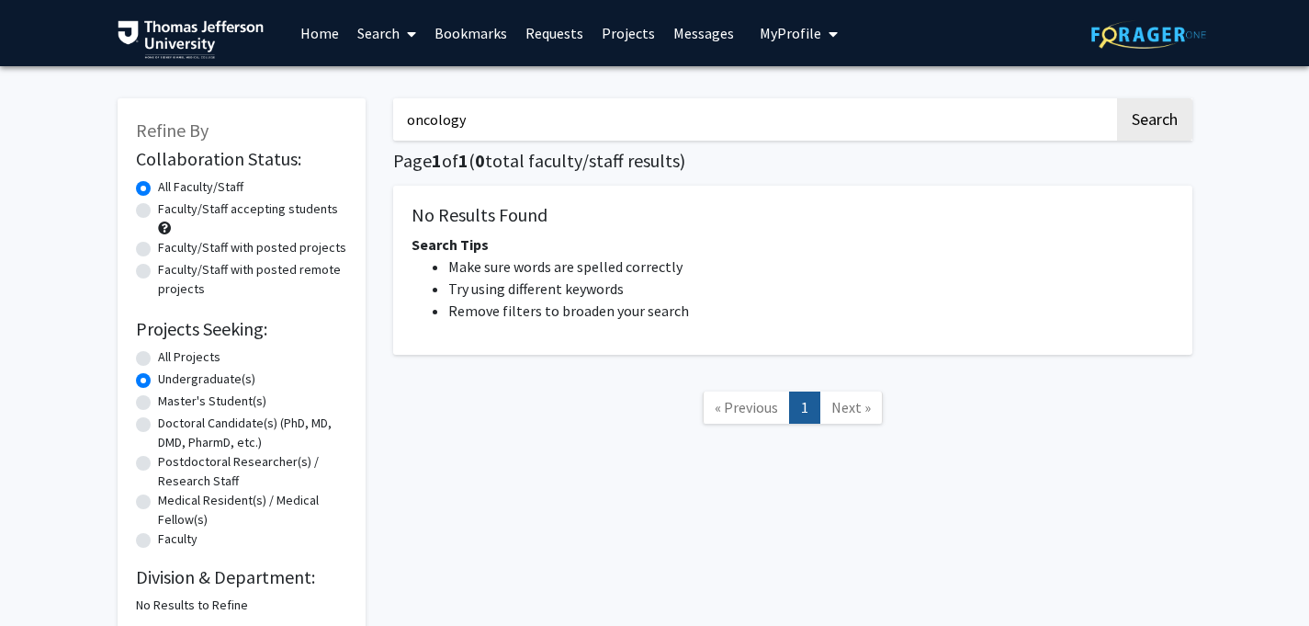
click at [158, 404] on label "Master's Student(s)" at bounding box center [212, 400] width 108 height 19
click at [158, 403] on input "Master's Student(s)" at bounding box center [164, 397] width 12 height 12
radio input "true"
click at [158, 464] on label "Postdoctoral Researcher(s) / Research Staff" at bounding box center [252, 471] width 189 height 39
click at [158, 464] on input "Postdoctoral Researcher(s) / Research Staff" at bounding box center [164, 458] width 12 height 12
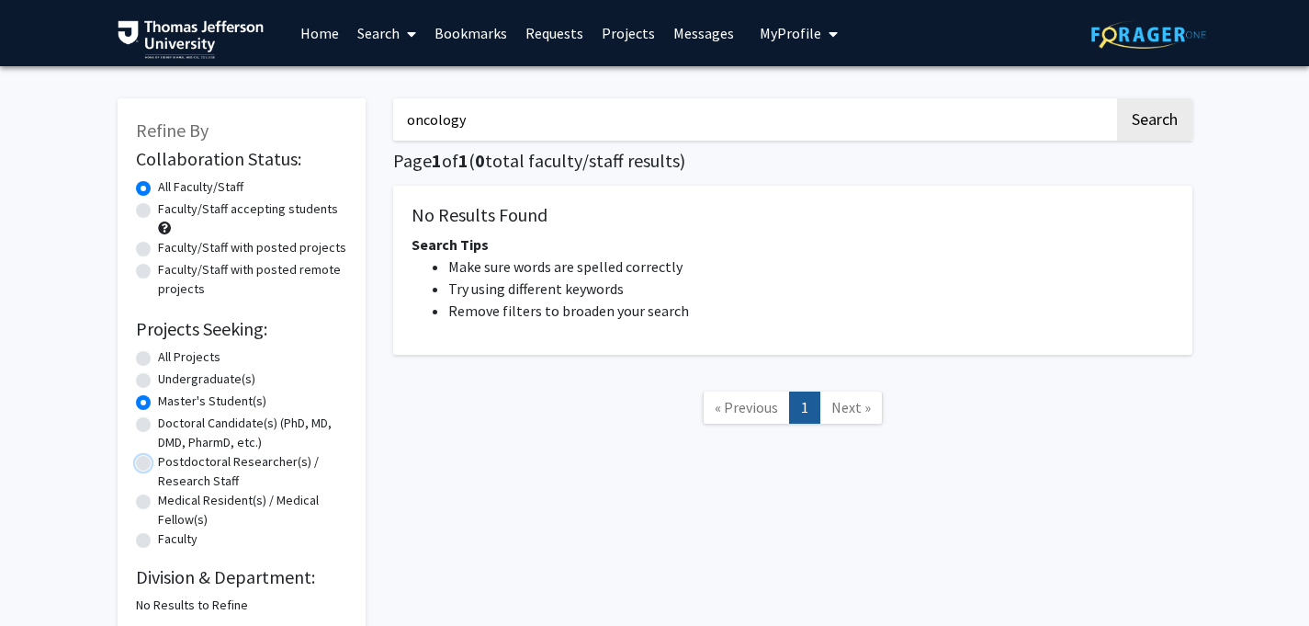
radio input "true"
click at [158, 502] on label "Medical Resident(s) / Medical Fellow(s)" at bounding box center [252, 510] width 189 height 39
click at [158, 502] on input "Medical Resident(s) / Medical Fellow(s)" at bounding box center [164, 497] width 12 height 12
radio input "true"
click at [158, 544] on label "Faculty" at bounding box center [178, 538] width 40 height 19
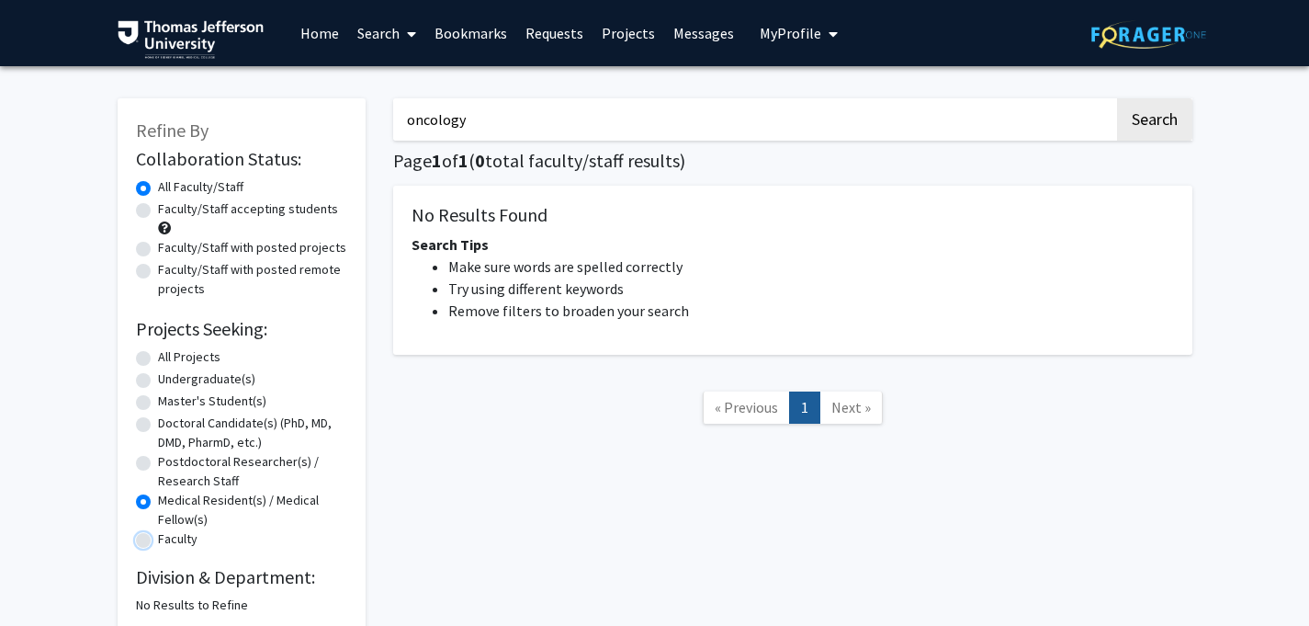
click at [158, 541] on input "Faculty" at bounding box center [164, 535] width 12 height 12
radio input "true"
click at [158, 422] on label "Doctoral Candidate(s) (PhD, MD, DMD, PharmD, etc.)" at bounding box center [252, 433] width 189 height 39
click at [158, 422] on input "Doctoral Candidate(s) (PhD, MD, DMD, PharmD, etc.)" at bounding box center [164, 420] width 12 height 12
radio input "true"
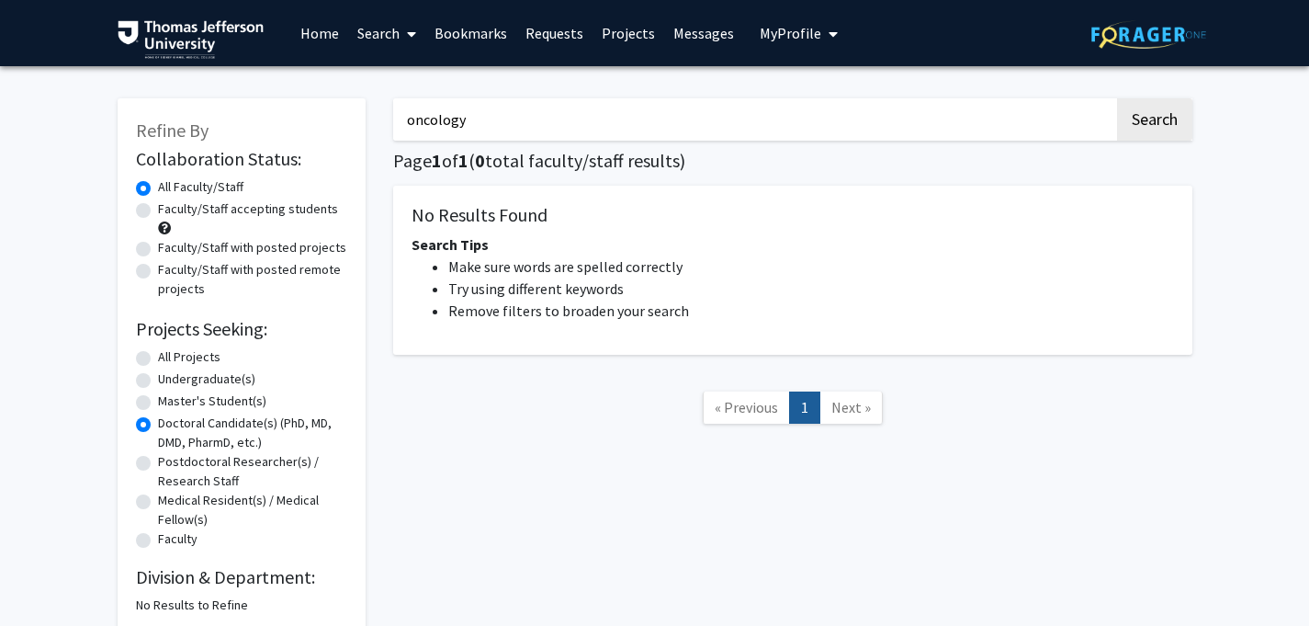
click at [158, 357] on label "All Projects" at bounding box center [189, 356] width 62 height 19
click at [158, 357] on input "All Projects" at bounding box center [164, 353] width 12 height 12
radio input "true"
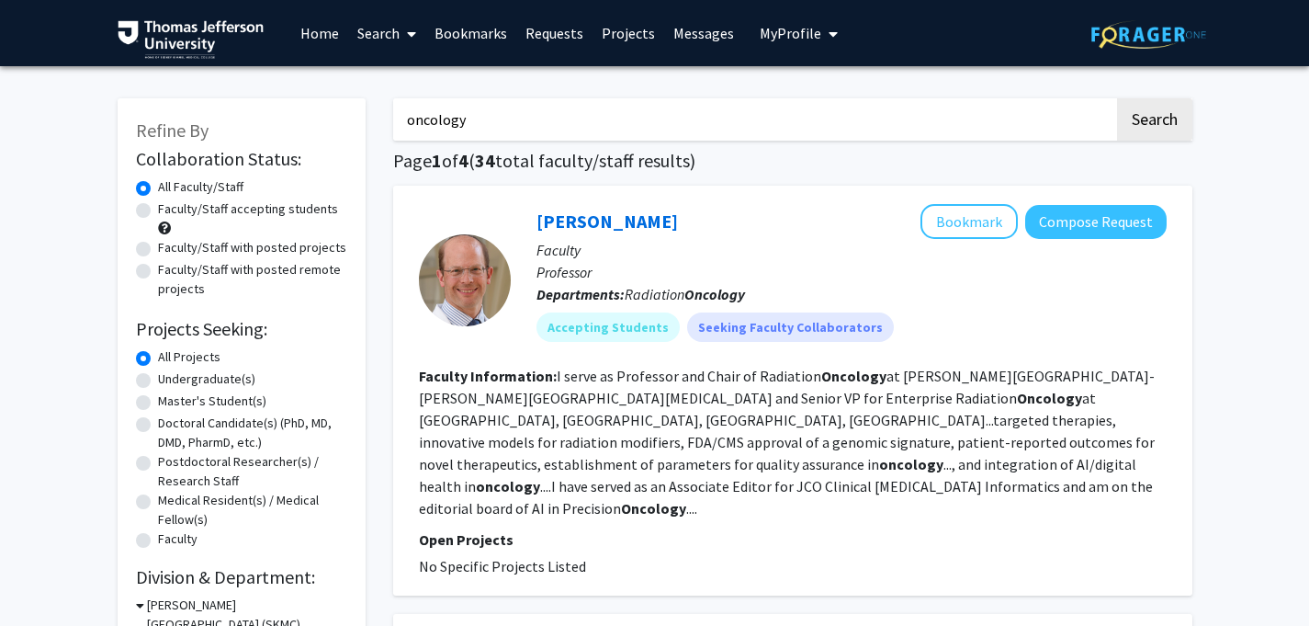
click at [158, 204] on label "Faculty/Staff accepting students" at bounding box center [248, 208] width 180 height 19
click at [158, 204] on input "Faculty/Staff accepting students" at bounding box center [164, 205] width 12 height 12
radio input "true"
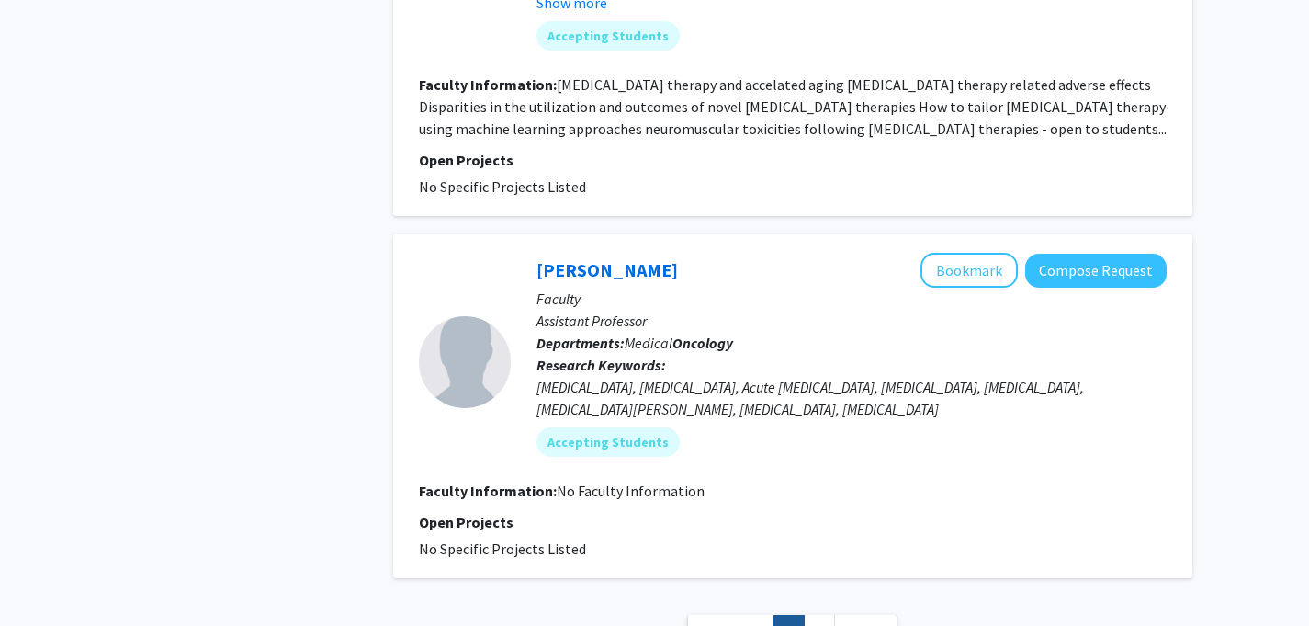
scroll to position [3254, 0]
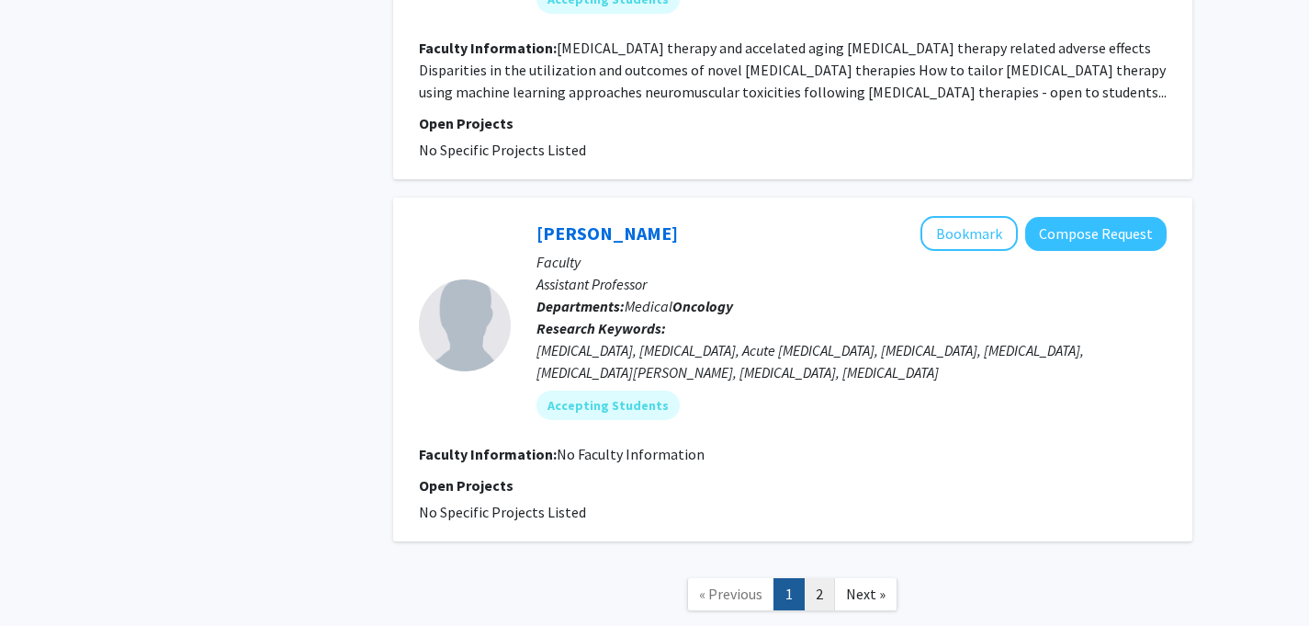
click at [819, 578] on link "2" at bounding box center [819, 594] width 31 height 32
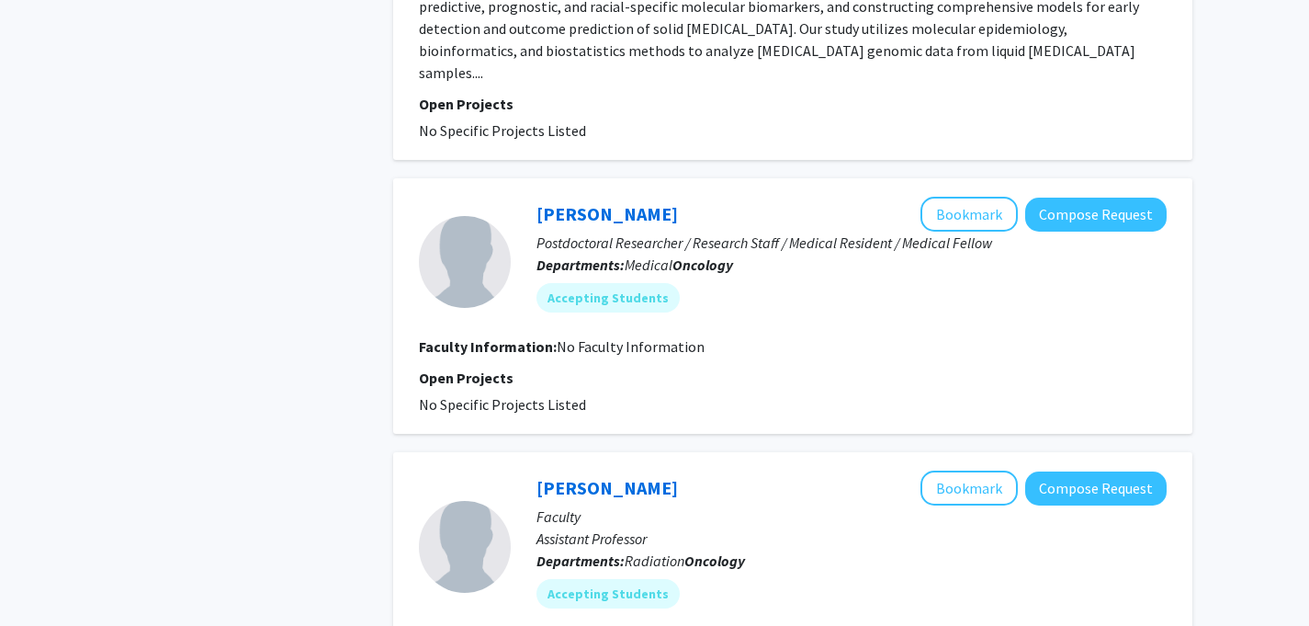
scroll to position [1785, 0]
click at [571, 203] on link "[PERSON_NAME]" at bounding box center [608, 214] width 142 height 23
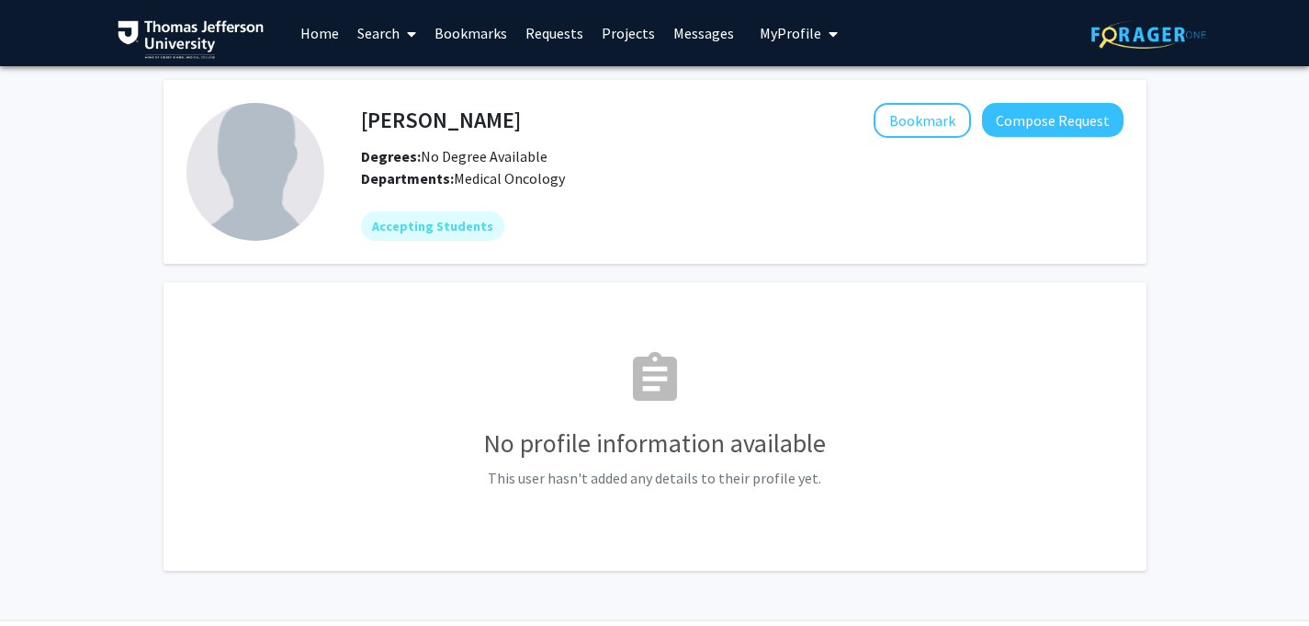
click at [360, 125] on div "[PERSON_NAME] Bookmark Compose Request" at bounding box center [742, 120] width 790 height 35
drag, startPoint x: 360, startPoint y: 125, endPoint x: 482, endPoint y: 126, distance: 122.2
click at [482, 125] on h4 "[PERSON_NAME]" at bounding box center [441, 120] width 160 height 34
drag, startPoint x: 496, startPoint y: 125, endPoint x: 366, endPoint y: 116, distance: 130.8
click at [366, 116] on div "[PERSON_NAME] Bookmark Compose Request" at bounding box center [742, 120] width 790 height 35
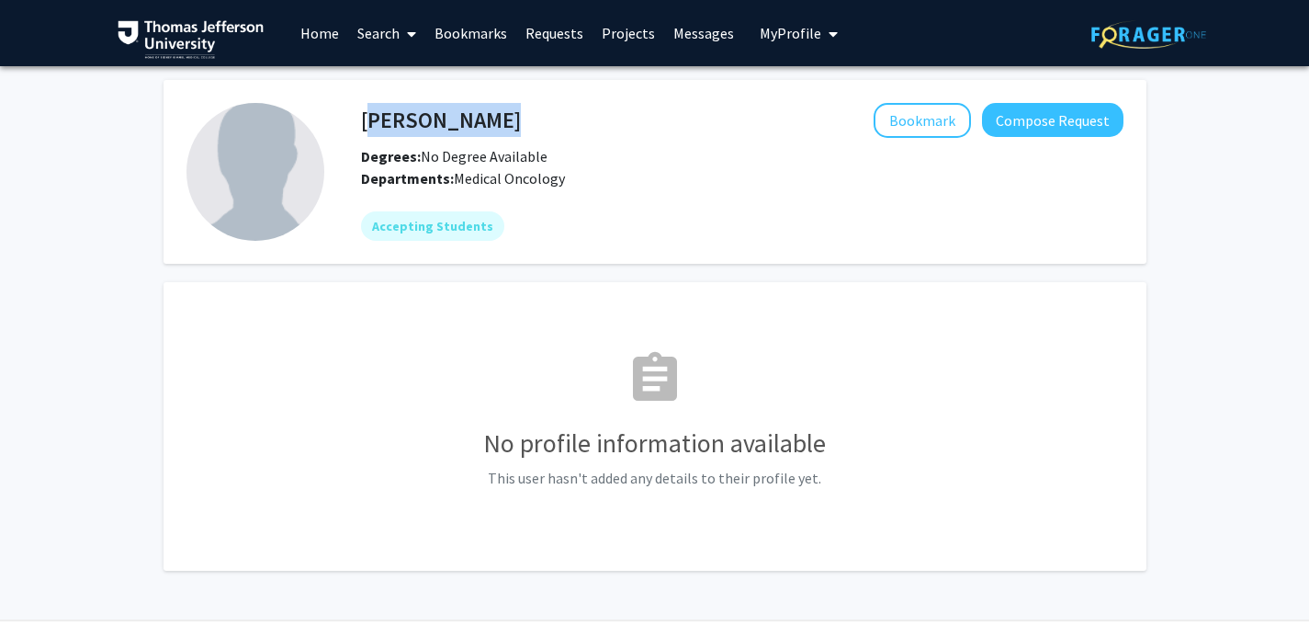
copy h4 "[PERSON_NAME]"
click at [334, 232] on div "[PERSON_NAME] Bookmark Compose Request Degrees: No Degree Available Departments…" at bounding box center [723, 172] width 799 height 138
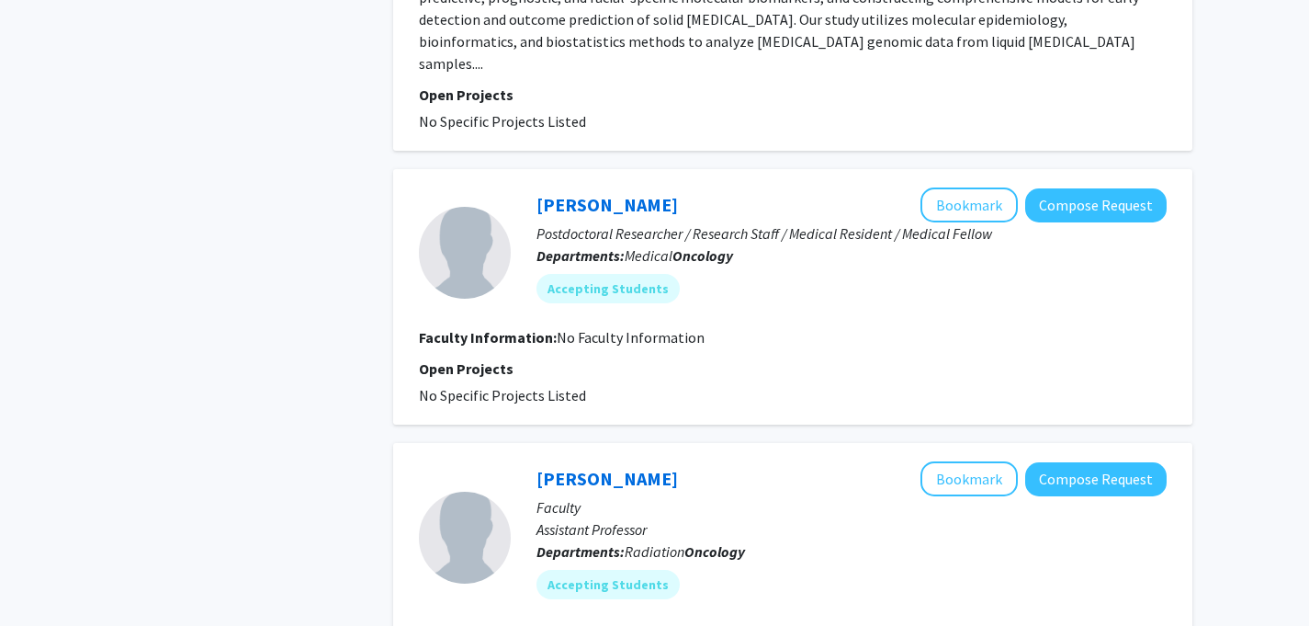
scroll to position [1920, 0]
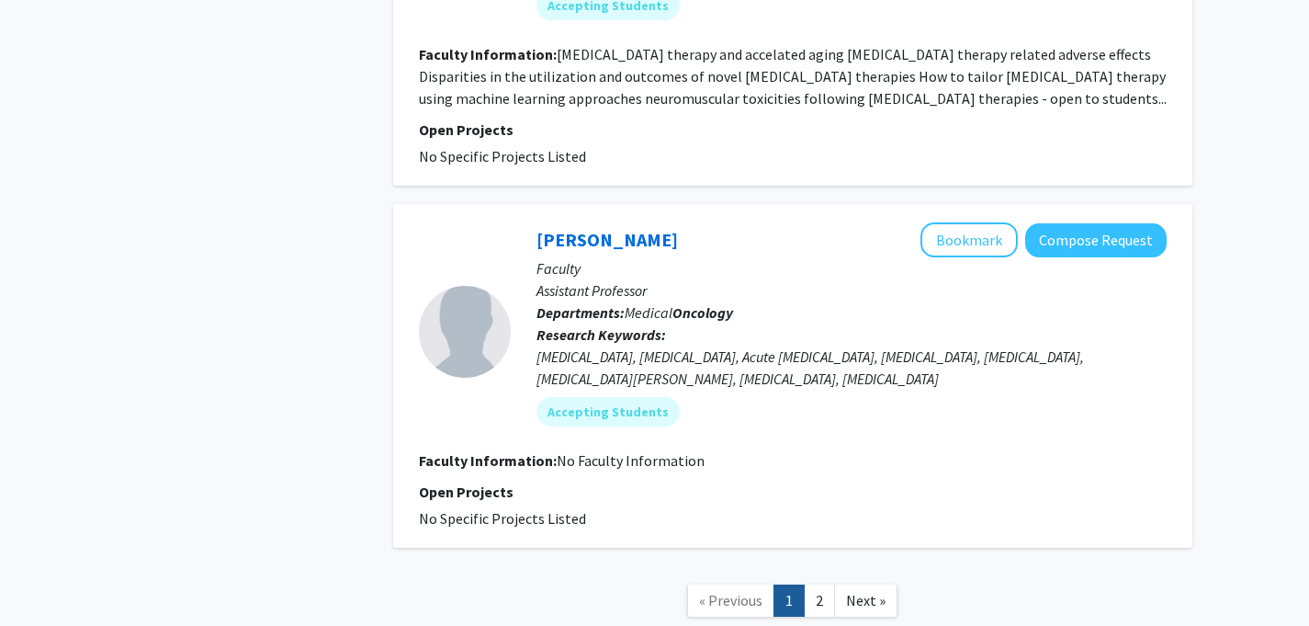
scroll to position [3262, 0]
